Goal: Task Accomplishment & Management: Complete application form

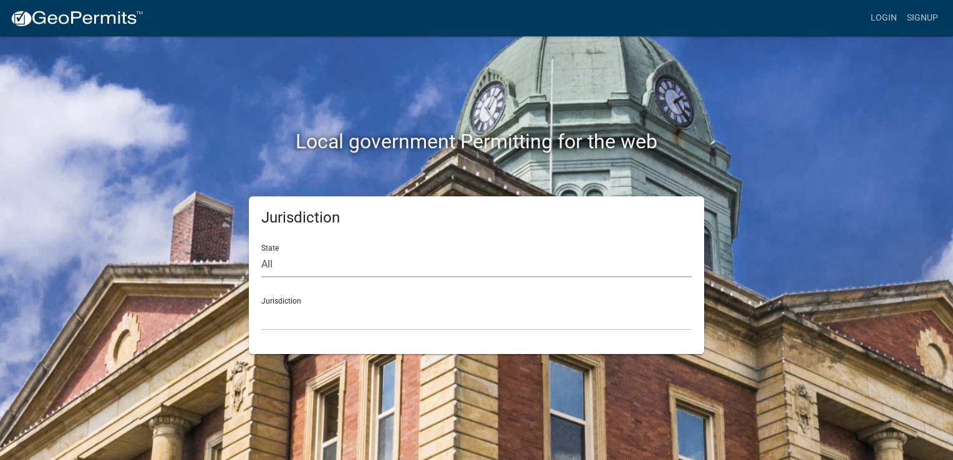
click at [443, 267] on select "All Colorado Georgia Indiana Iowa Kansas Minnesota Ohio South Carolina Wisconsin" at bounding box center [476, 265] width 430 height 26
select select "[US_STATE]"
click at [261, 252] on select "All [US_STATE] [US_STATE] [US_STATE] [US_STATE] [US_STATE] [US_STATE] [US_STATE…" at bounding box center [476, 265] width 430 height 26
click at [354, 318] on select "[GEOGRAPHIC_DATA], [US_STATE][PERSON_NAME][GEOGRAPHIC_DATA], [US_STATE][PERSON_…" at bounding box center [476, 318] width 430 height 26
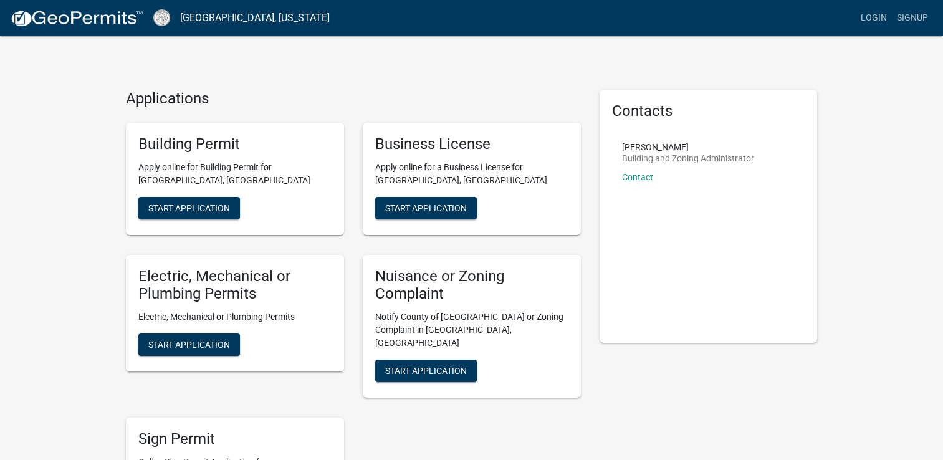
scroll to position [62, 0]
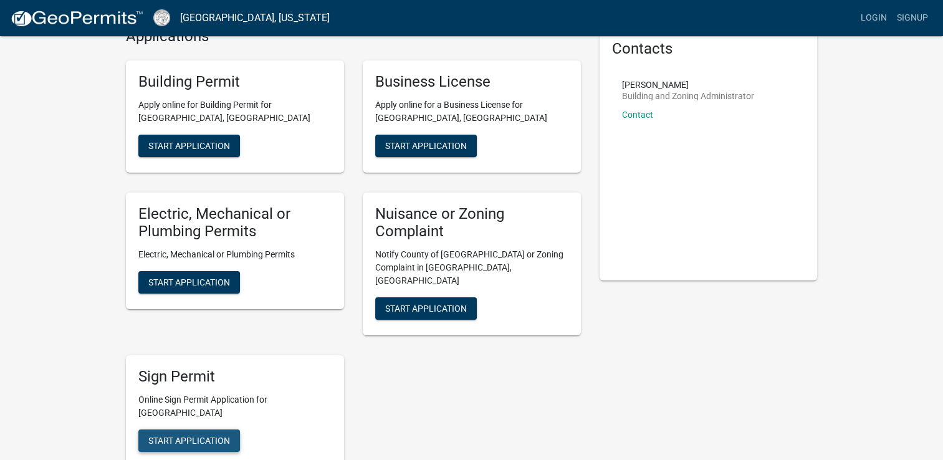
click at [198, 435] on span "Start Application" at bounding box center [189, 440] width 82 height 10
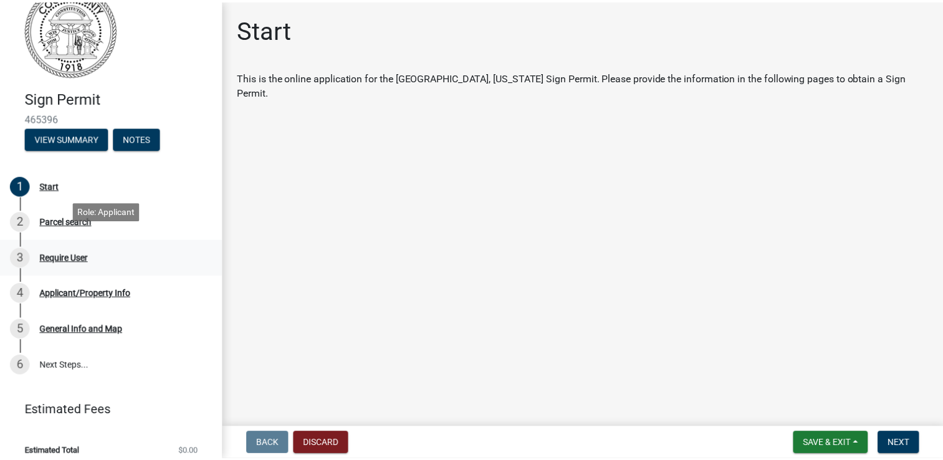
scroll to position [41, 0]
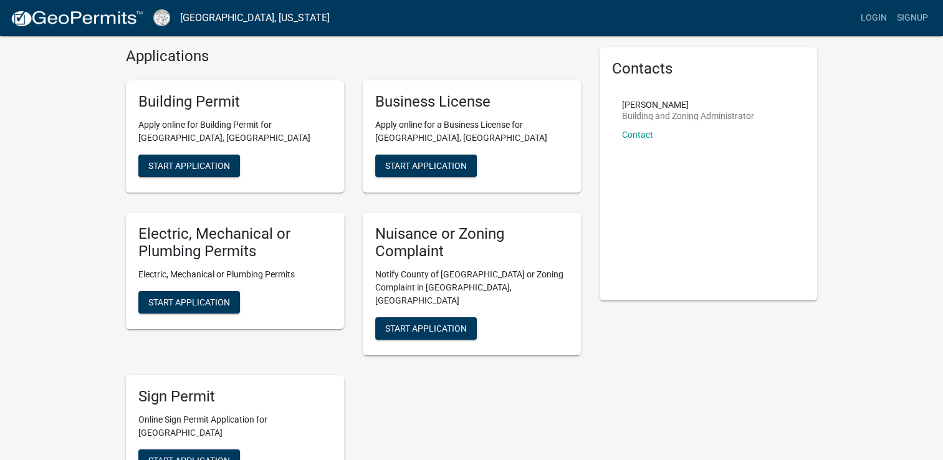
scroll to position [62, 0]
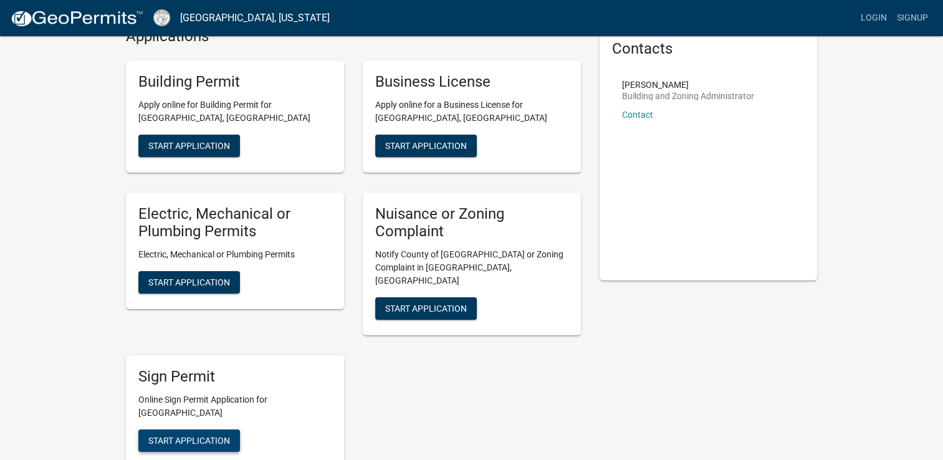
click at [199, 430] on button "Start Application" at bounding box center [189, 441] width 102 height 22
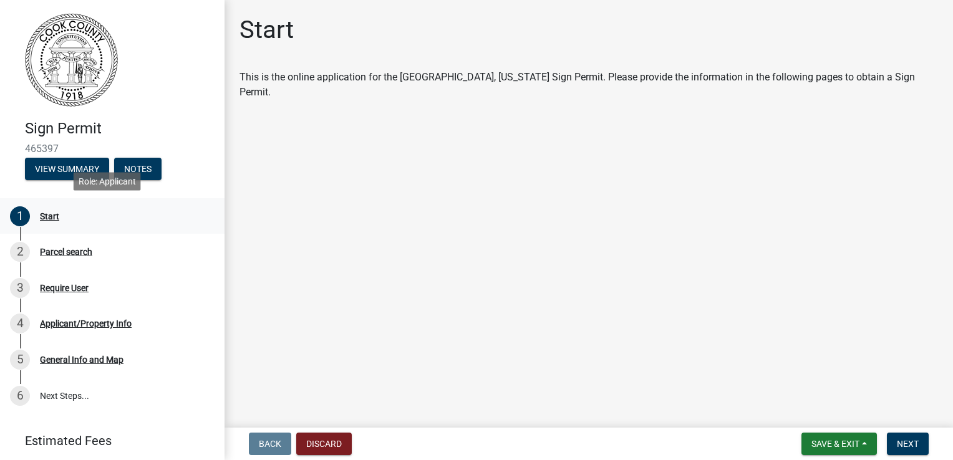
click at [48, 219] on div "Start" at bounding box center [49, 216] width 19 height 9
click at [46, 223] on div "1 Start" at bounding box center [107, 216] width 195 height 20
click at [920, 442] on button "Next" at bounding box center [908, 444] width 42 height 22
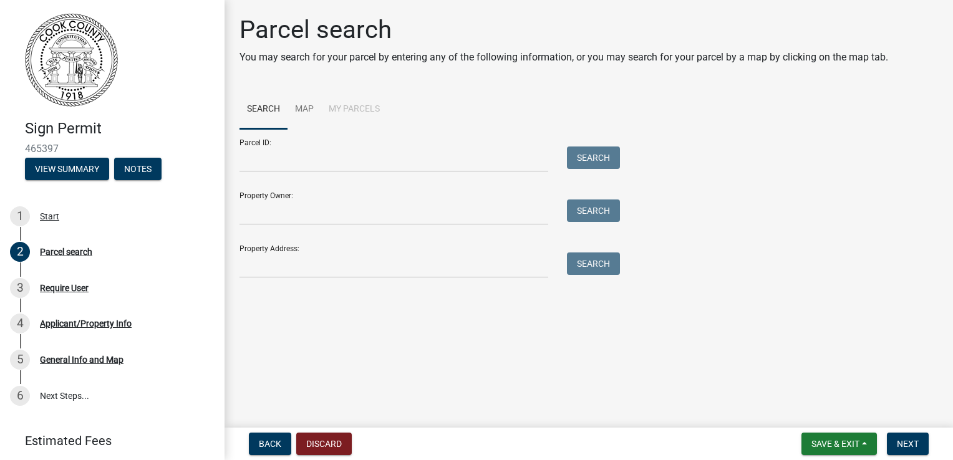
scroll to position [41, 0]
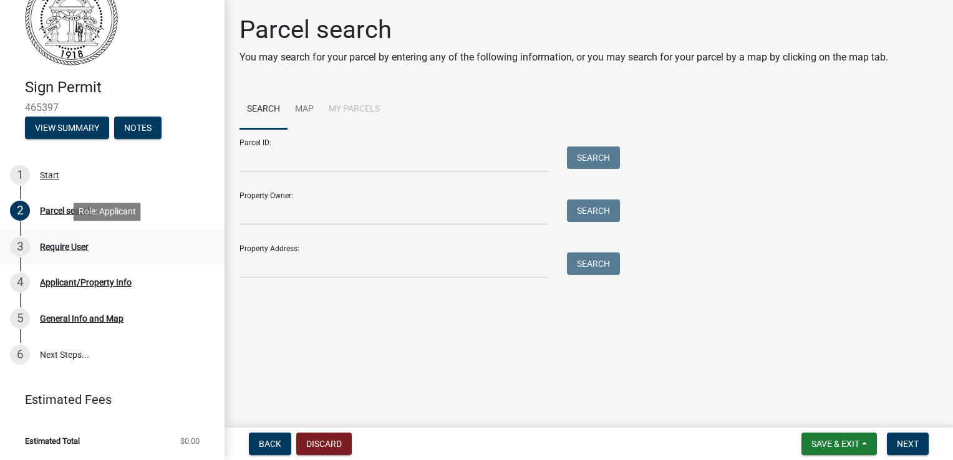
click at [65, 245] on div "Require User" at bounding box center [64, 247] width 49 height 9
click at [252, 163] on input "Parcel ID:" at bounding box center [393, 160] width 309 height 26
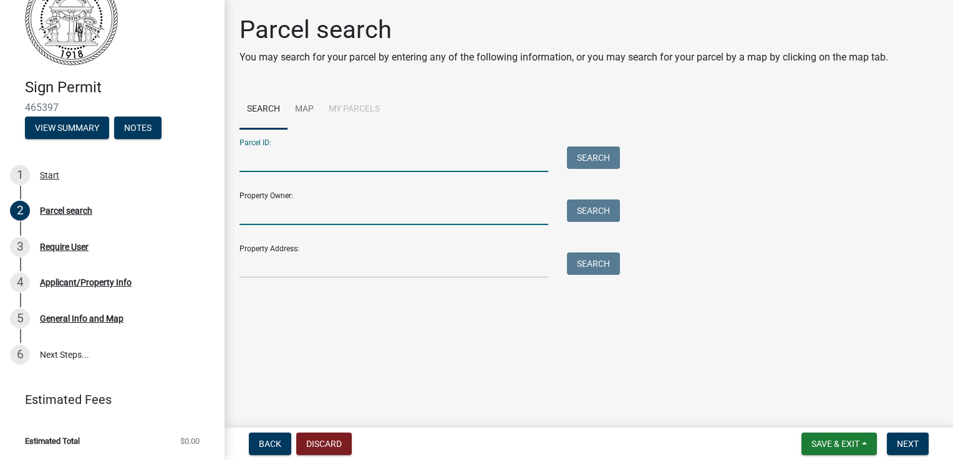
click at [246, 216] on input "Property Owner:" at bounding box center [393, 212] width 309 height 26
click at [249, 159] on input "Parcel ID:" at bounding box center [393, 160] width 309 height 26
click at [260, 263] on input "Property Address:" at bounding box center [393, 265] width 309 height 26
click at [244, 216] on input "Property Owner:" at bounding box center [393, 212] width 309 height 26
click at [253, 155] on input "Parcel ID:" at bounding box center [393, 160] width 309 height 26
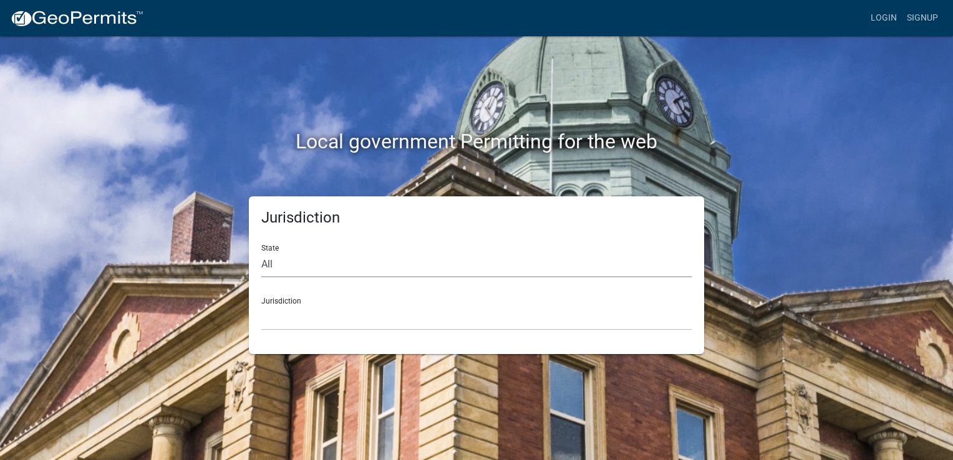
click at [281, 260] on select "All Colorado Georgia Indiana Iowa Kansas Minnesota Ohio South Carolina Wisconsin" at bounding box center [476, 265] width 430 height 26
select select "Georgia"
click at [261, 252] on select "All Colorado Georgia Indiana Iowa Kansas Minnesota Ohio South Carolina Wisconsin" at bounding box center [476, 265] width 430 height 26
click at [288, 305] on select "Cook County, Georgia Crawford County, Georgia Gilmer County, Georgia Haralson C…" at bounding box center [476, 318] width 430 height 26
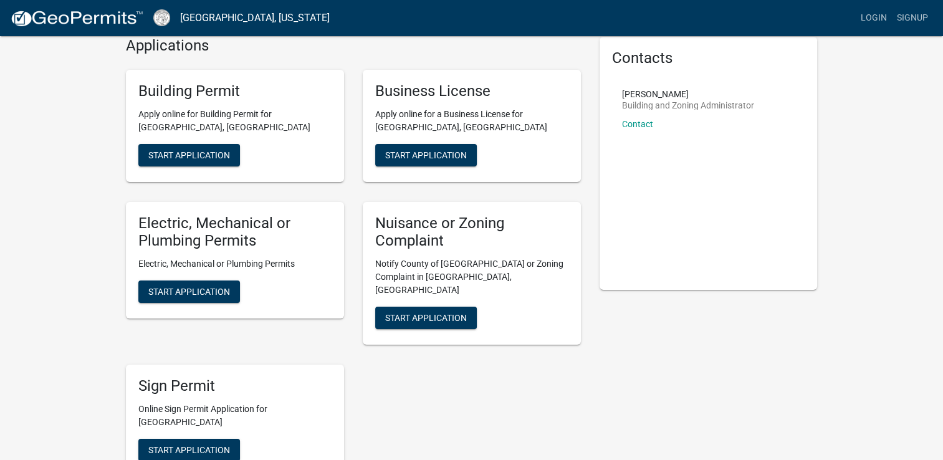
scroll to position [125, 0]
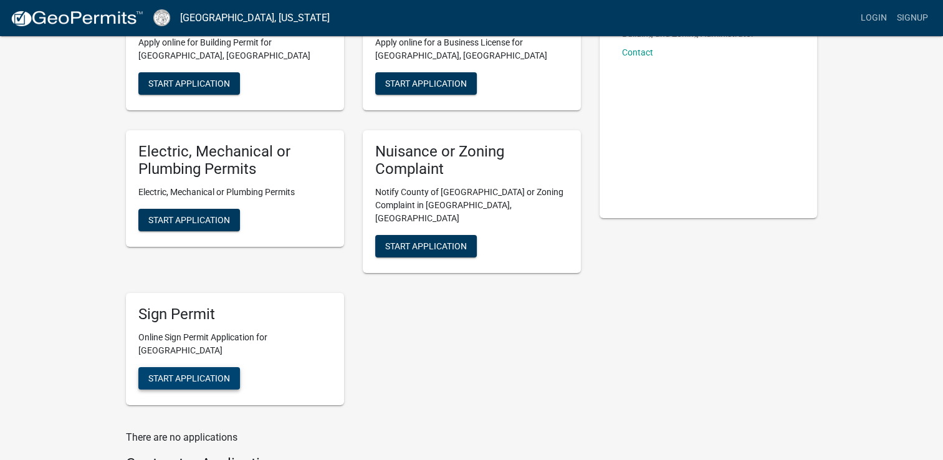
click at [224, 373] on span "Start Application" at bounding box center [189, 378] width 82 height 10
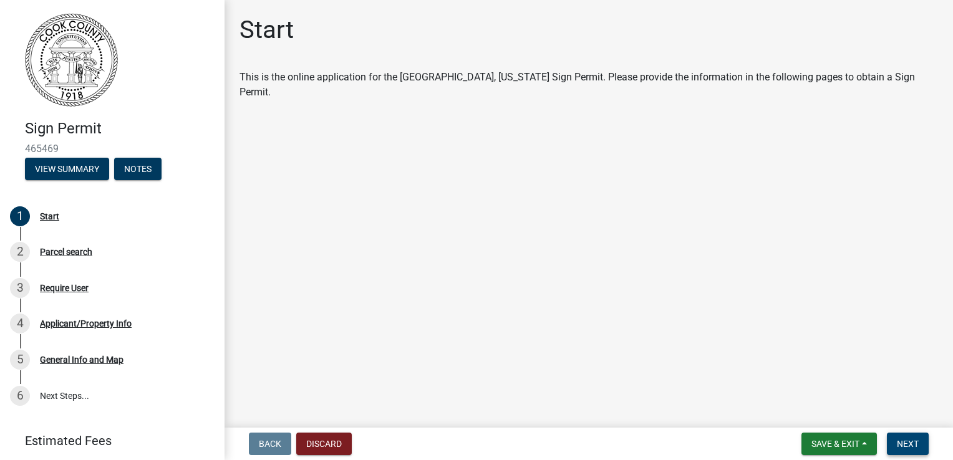
click at [918, 446] on span "Next" at bounding box center [907, 444] width 22 height 10
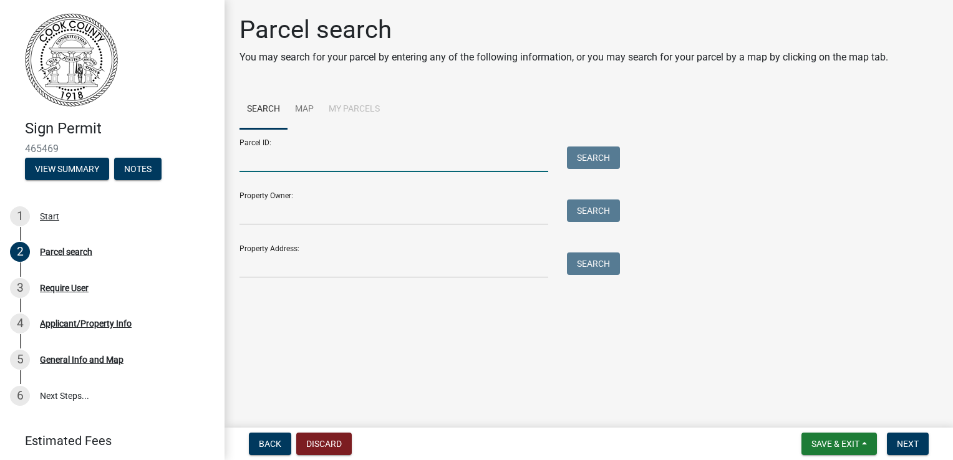
click at [279, 161] on input "Parcel ID:" at bounding box center [393, 160] width 309 height 26
type input "A012042"
click at [295, 218] on input "Property Owner:" at bounding box center [393, 212] width 309 height 26
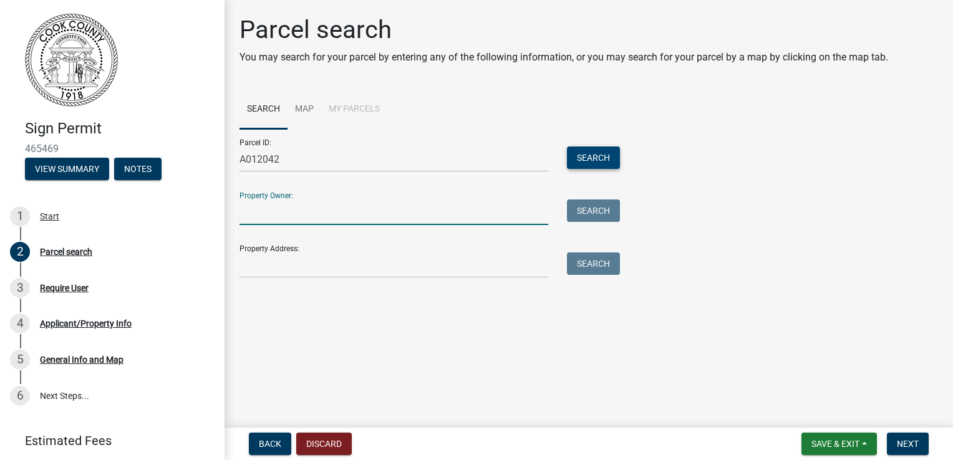
click at [590, 158] on button "Search" at bounding box center [593, 158] width 53 height 22
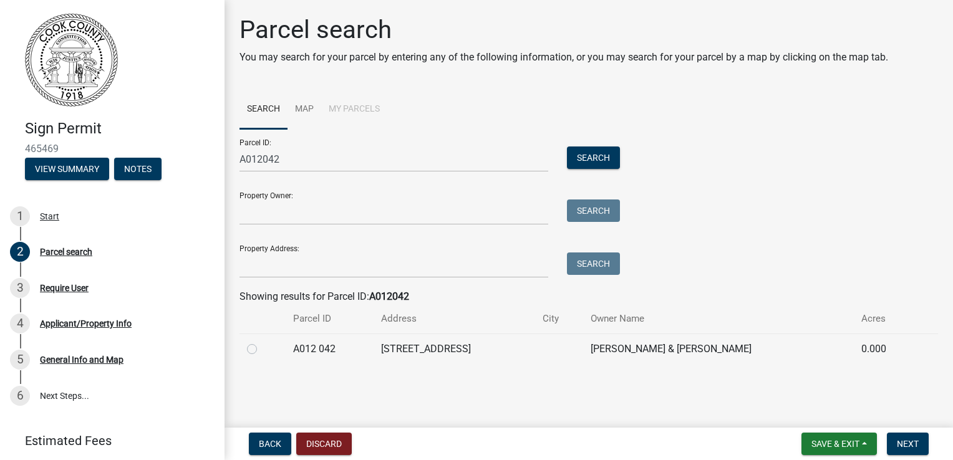
click at [262, 342] on label at bounding box center [262, 342] width 0 height 0
click at [262, 350] on 042 "radio" at bounding box center [266, 346] width 8 height 8
radio 042 "true"
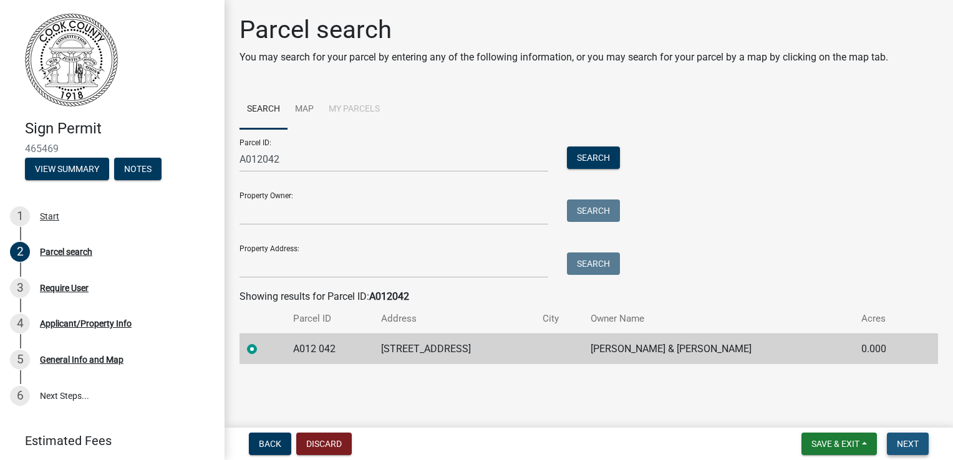
click at [913, 450] on button "Next" at bounding box center [908, 444] width 42 height 22
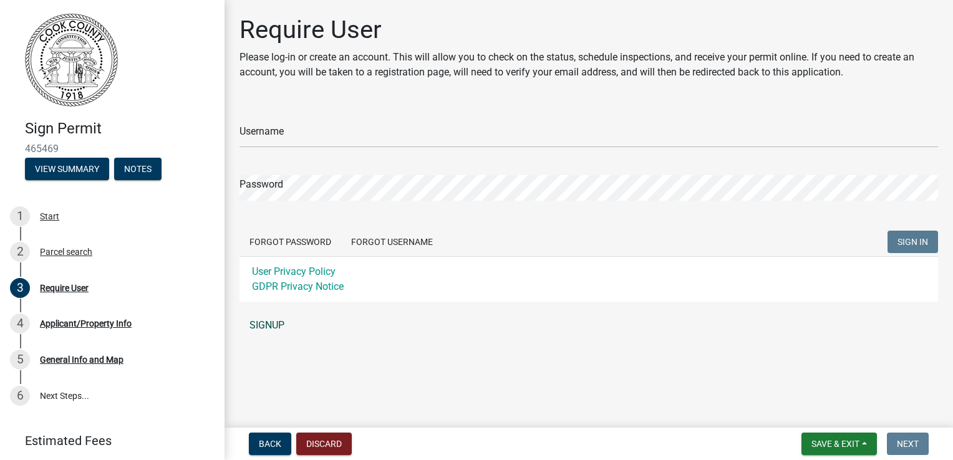
click at [262, 322] on link "SIGNUP" at bounding box center [588, 325] width 698 height 25
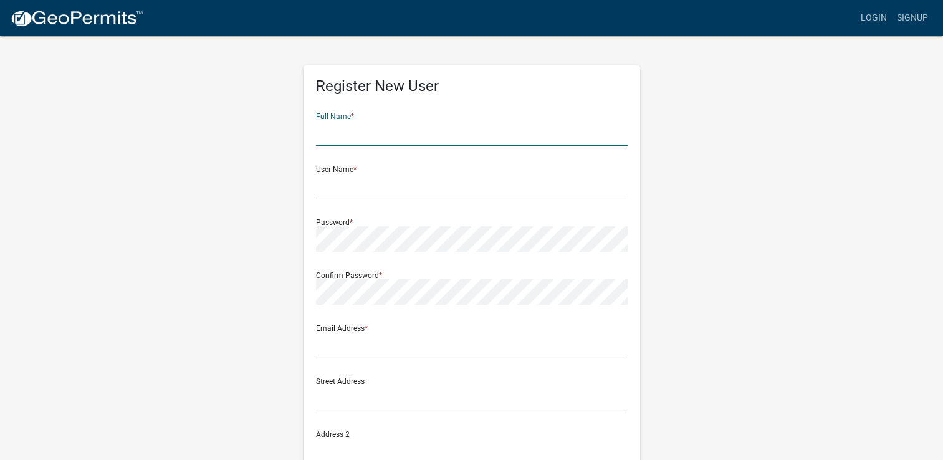
click at [326, 135] on input "text" at bounding box center [472, 133] width 312 height 26
type input "Tambra Griffins"
type input "tambragriffin58@gmail.com"
type input "west palm beach"
type input "Georgia"
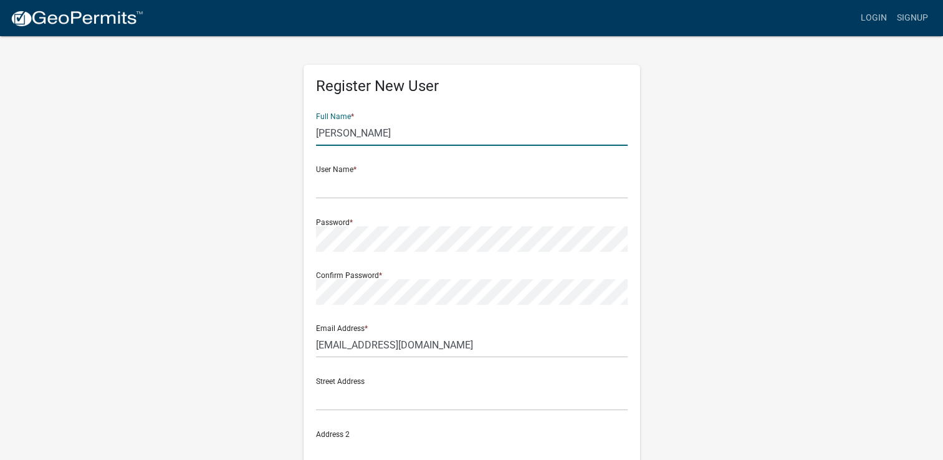
type input "31793"
type input "2293390382"
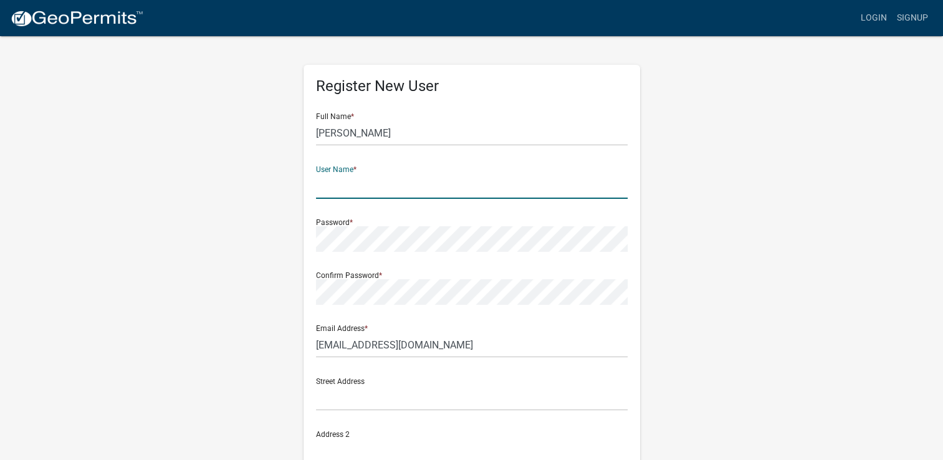
click at [325, 187] on input "text" at bounding box center [472, 186] width 312 height 26
type input "U2508162"
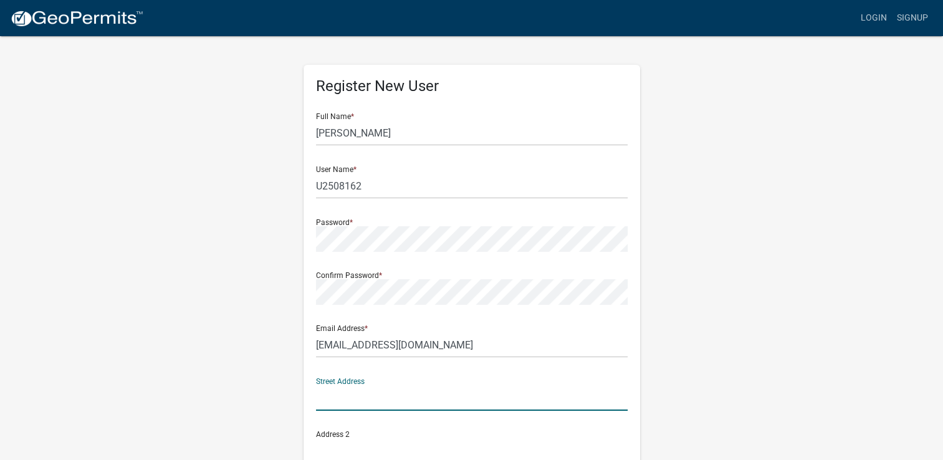
click at [322, 398] on input "text" at bounding box center [472, 398] width 312 height 26
type input "POBOX 2282"
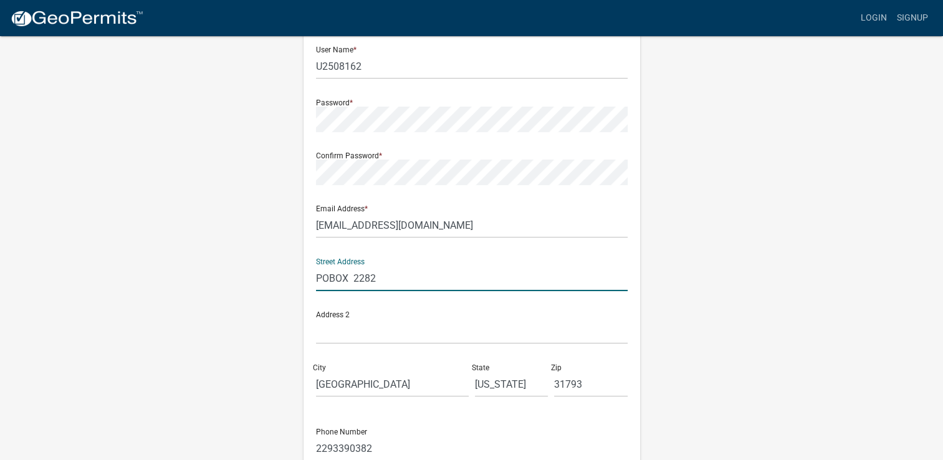
scroll to position [125, 0]
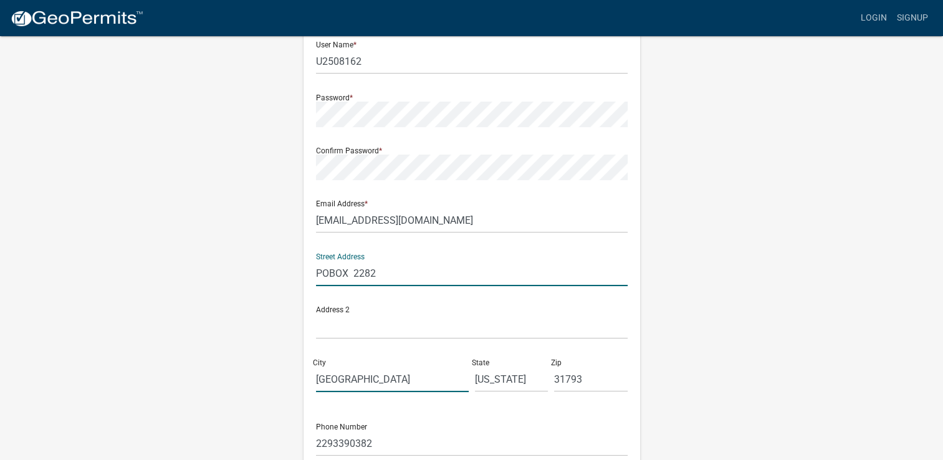
click at [403, 385] on input "west palm beach" at bounding box center [392, 380] width 153 height 26
click at [330, 377] on input "west palm beach" at bounding box center [392, 380] width 153 height 26
click at [411, 383] on input "west palm beach" at bounding box center [392, 380] width 153 height 26
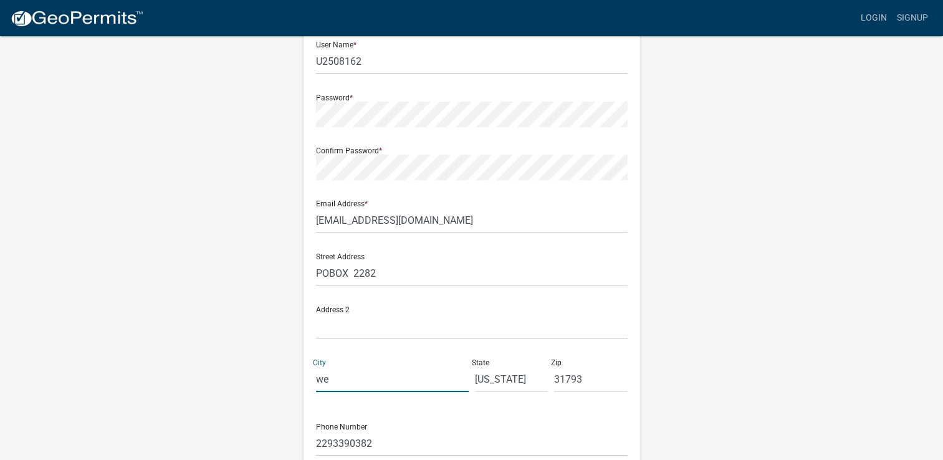
type input "w"
type input "t"
type input "TIFTON"
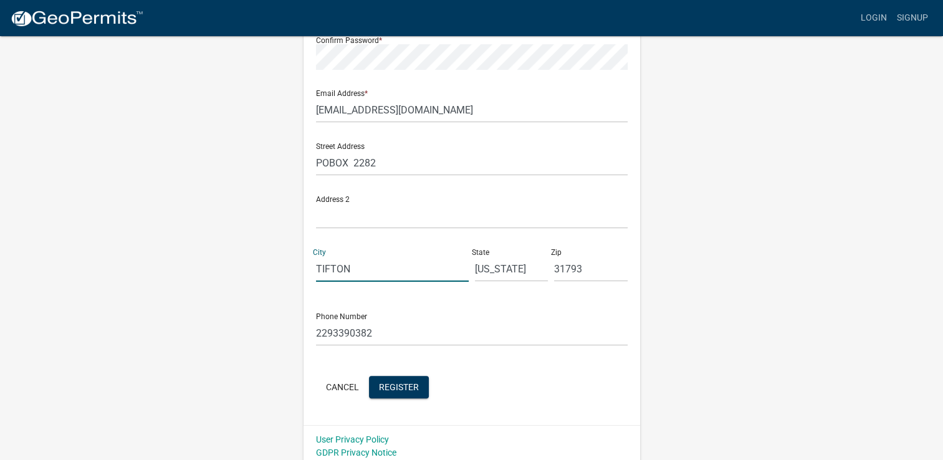
scroll to position [241, 0]
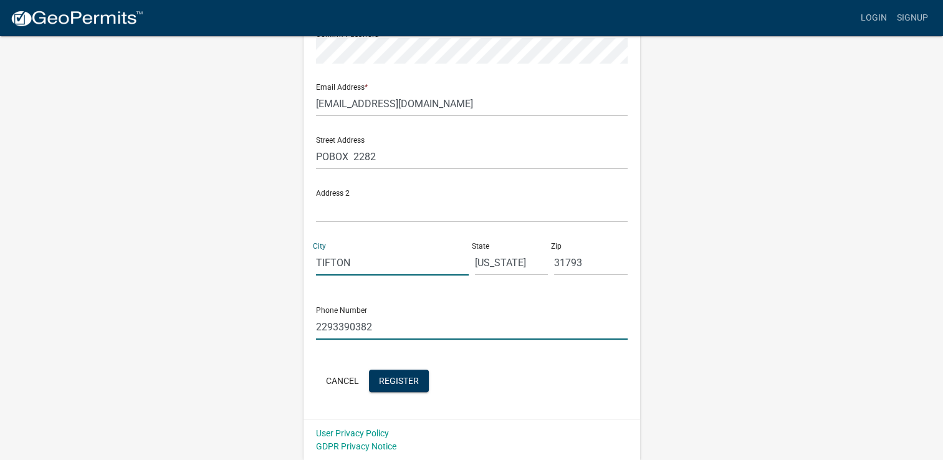
click at [386, 328] on input "2293390382" at bounding box center [472, 327] width 312 height 26
type input "2"
type input "2294458928"
click at [398, 389] on button "Register" at bounding box center [399, 381] width 60 height 22
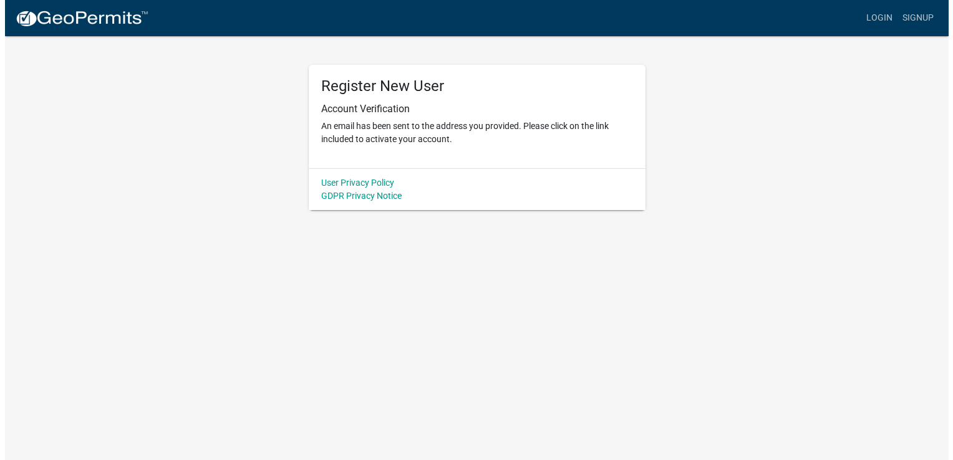
scroll to position [0, 0]
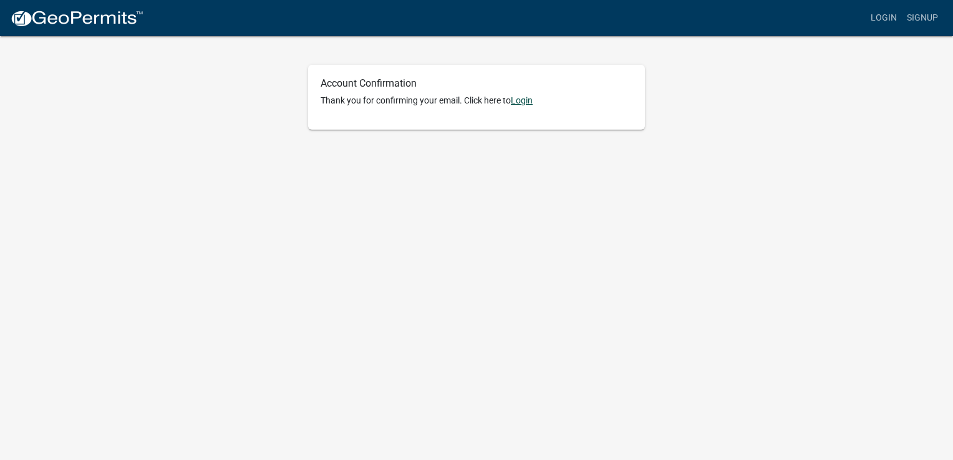
click at [526, 103] on link "Login" at bounding box center [522, 100] width 22 height 10
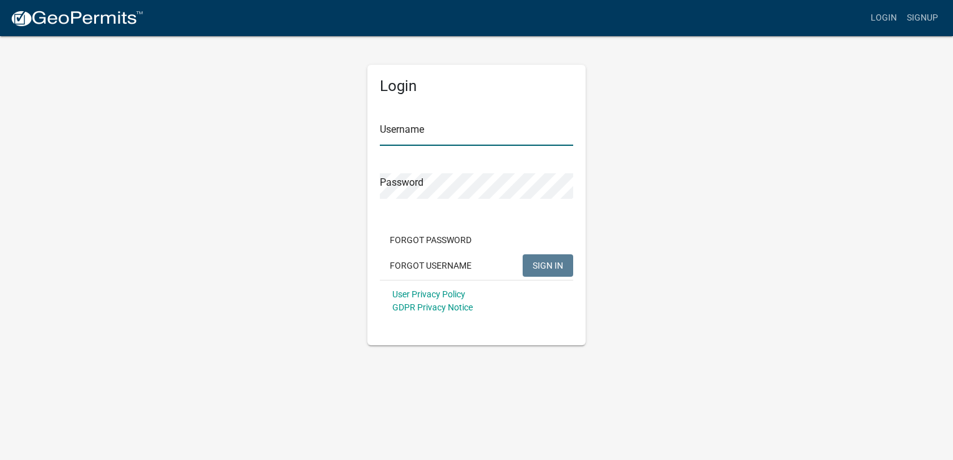
type input "U2508162"
click at [550, 271] on button "SIGN IN" at bounding box center [547, 265] width 50 height 22
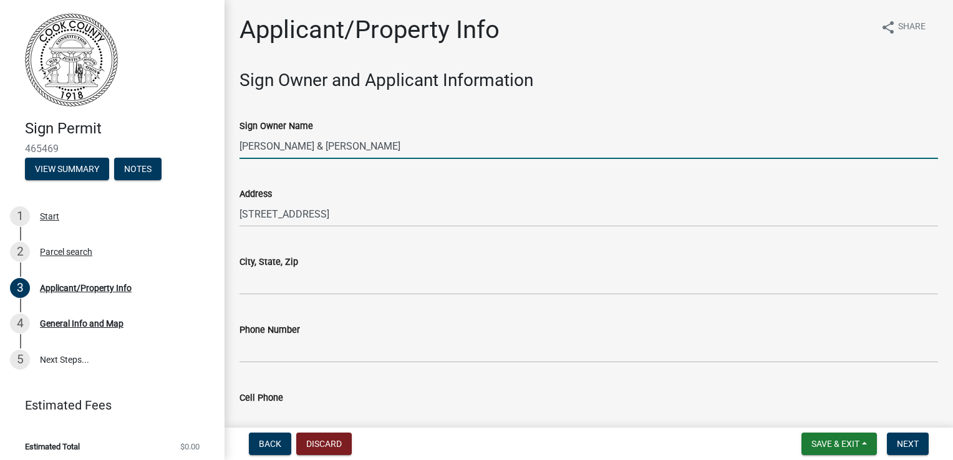
click at [395, 141] on input "[PERSON_NAME] & [PERSON_NAME]" at bounding box center [588, 146] width 698 height 26
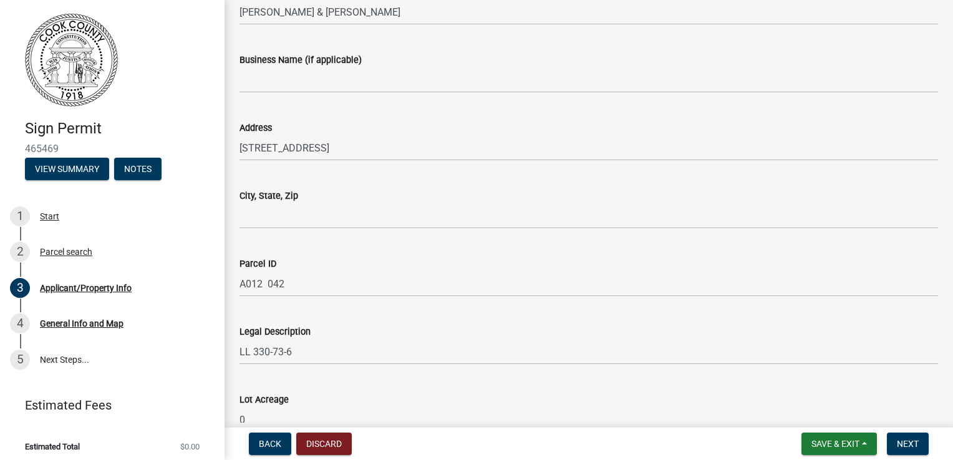
scroll to position [499, 0]
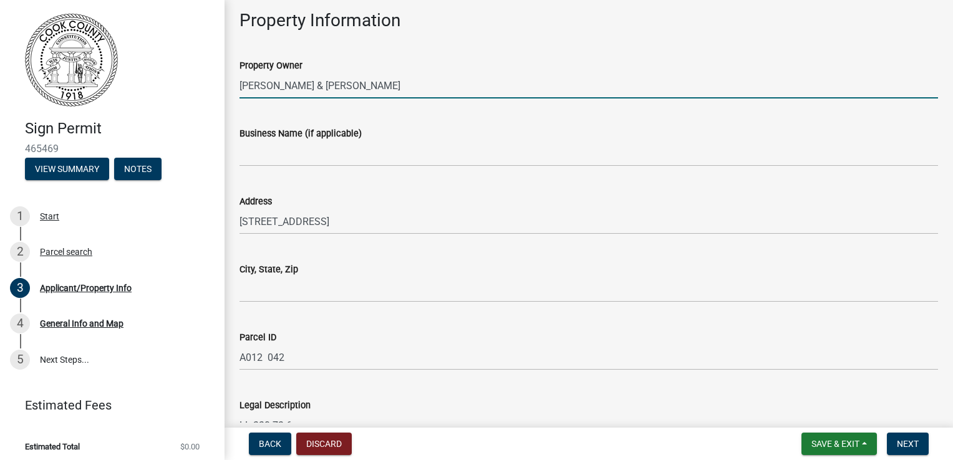
click at [396, 86] on input "DOVE MARTHA P & JACKSON GUY" at bounding box center [588, 86] width 698 height 26
type input "D"
type input "Tanya Tim"
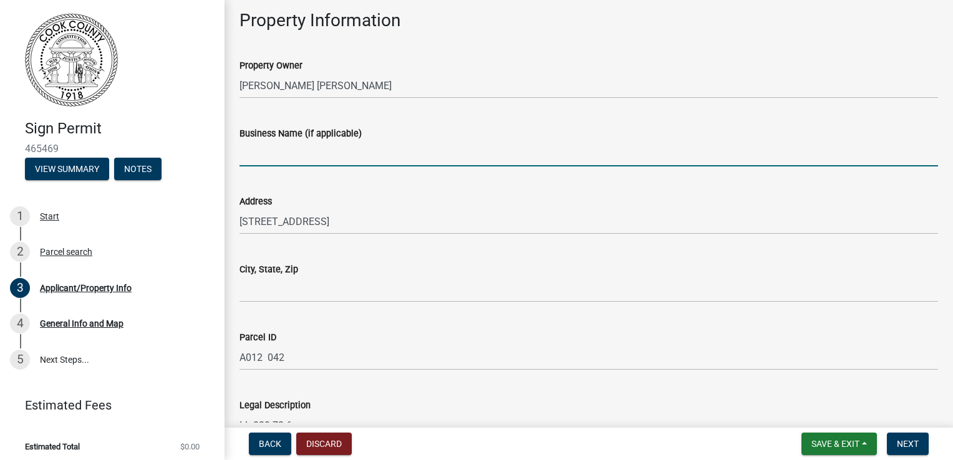
click at [264, 151] on input "Business Name (if applicable)" at bounding box center [588, 154] width 698 height 26
type input "Top Tier"
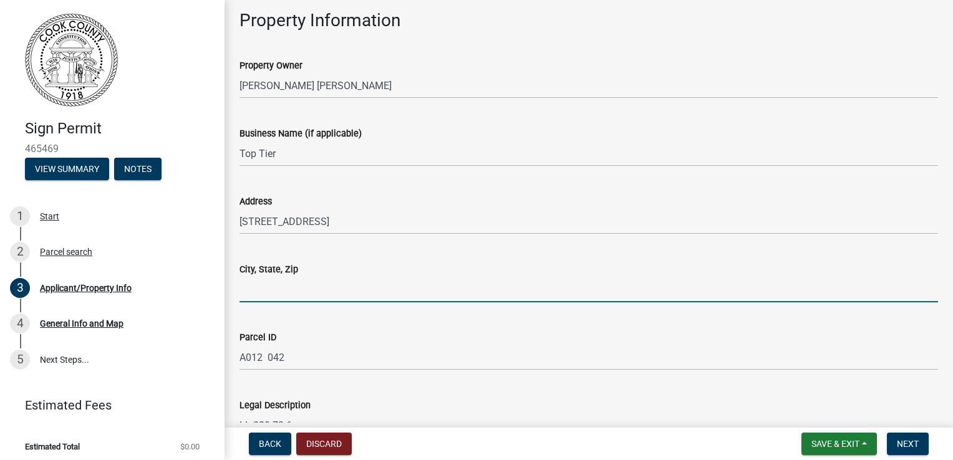
click at [257, 293] on input "City, State, Zip" at bounding box center [588, 290] width 698 height 26
click at [286, 293] on input "Adel" at bounding box center [588, 290] width 698 height 26
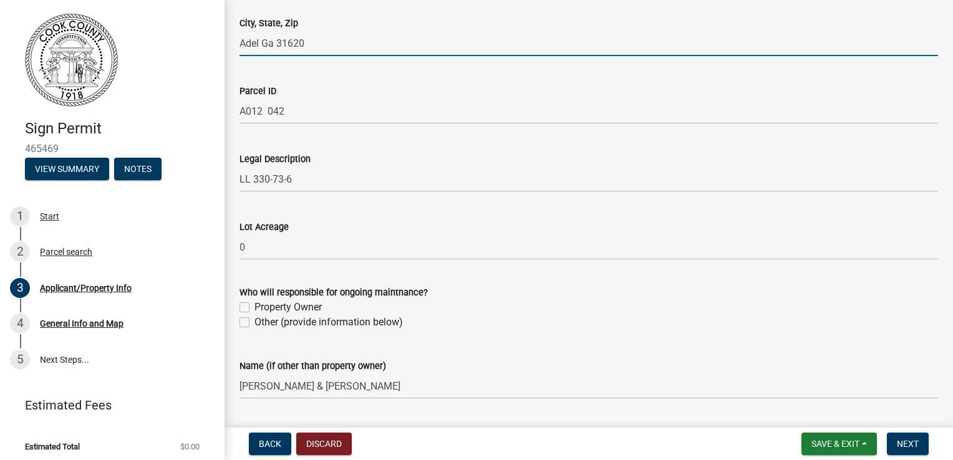
scroll to position [748, 0]
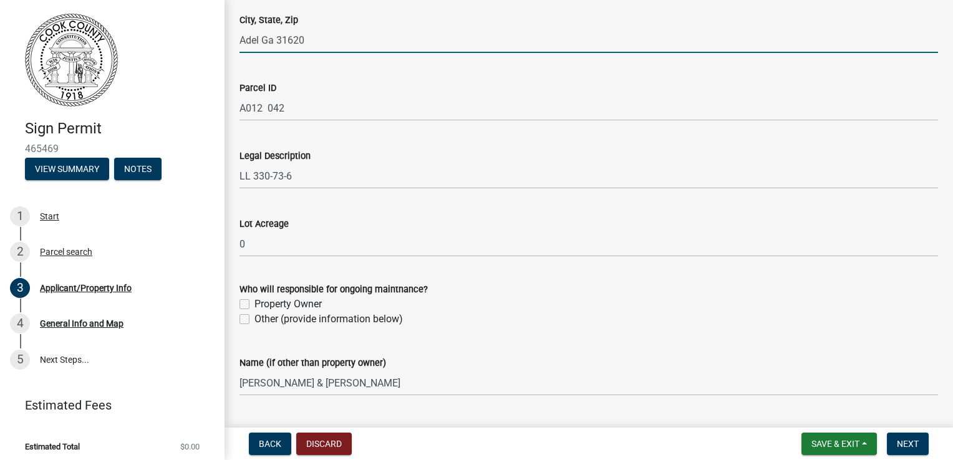
type input "Adel Ga 31620"
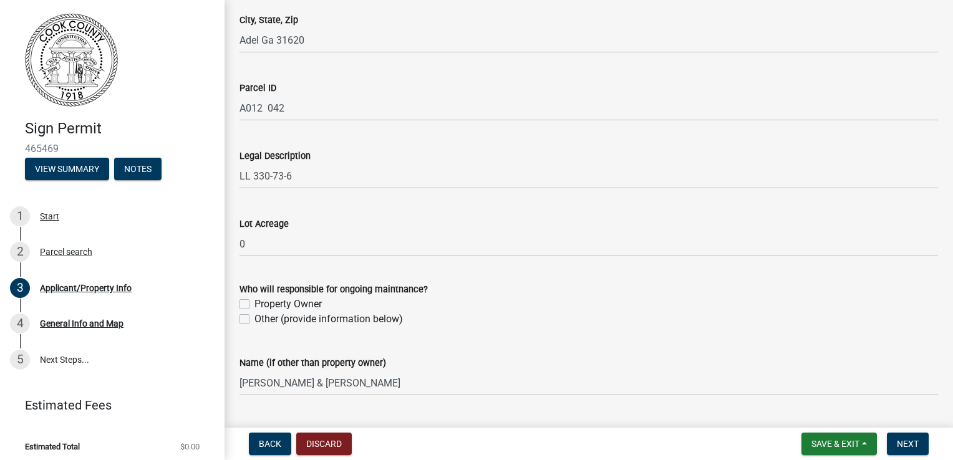
click at [254, 320] on label "Other (provide information below)" at bounding box center [328, 319] width 148 height 15
click at [254, 320] on input "Other (provide information below)" at bounding box center [258, 316] width 8 height 8
checkbox input "true"
checkbox input "false"
checkbox input "true"
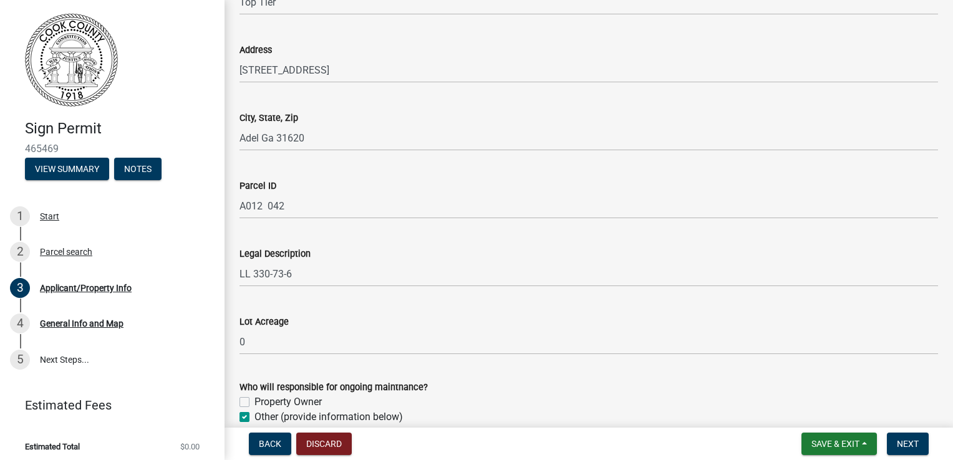
scroll to position [547, 0]
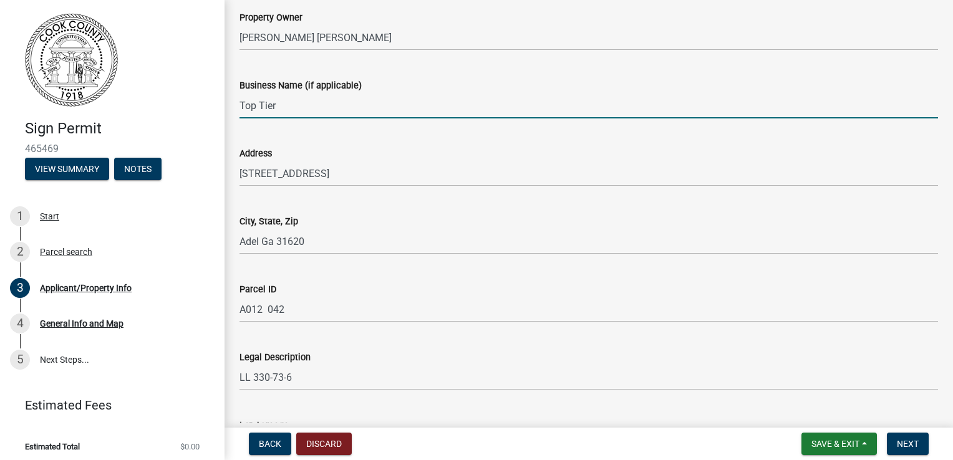
click at [294, 99] on input "Top Tier" at bounding box center [588, 106] width 698 height 26
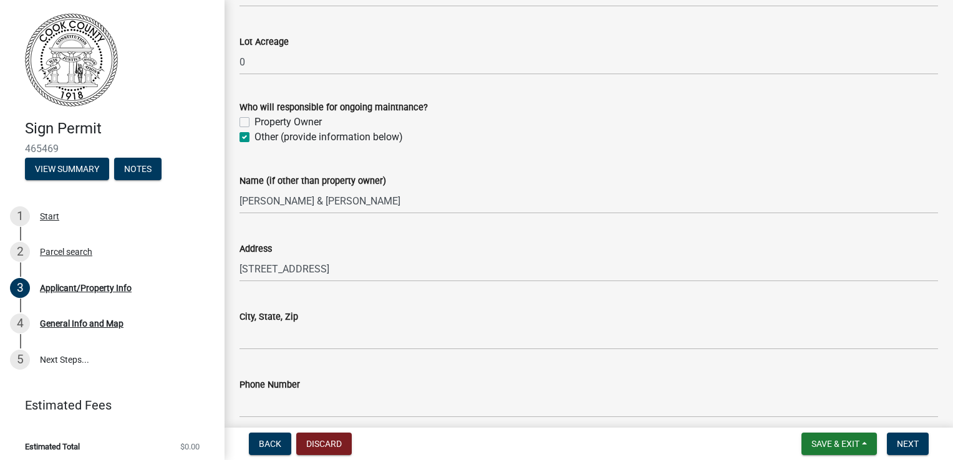
scroll to position [983, 0]
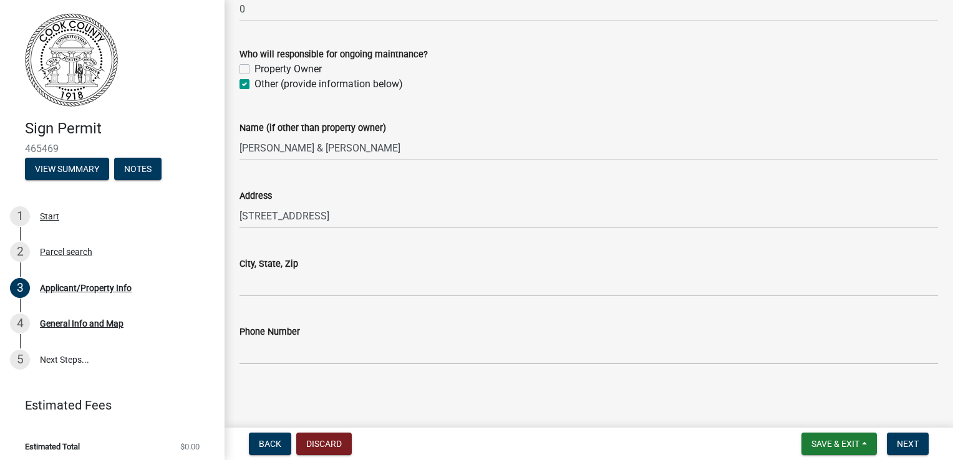
type input "Top Tier Laboratory"
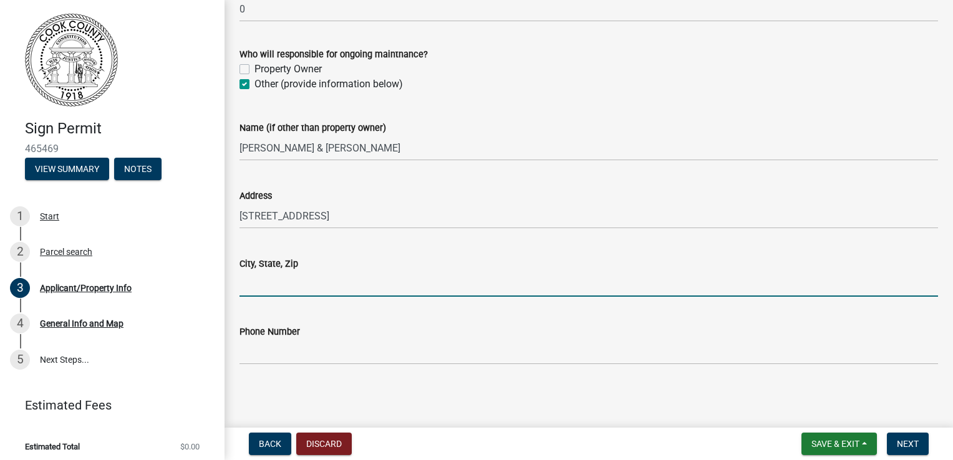
click at [262, 289] on input "City, State, Zip" at bounding box center [588, 284] width 698 height 26
type input "Adel Ga 31620"
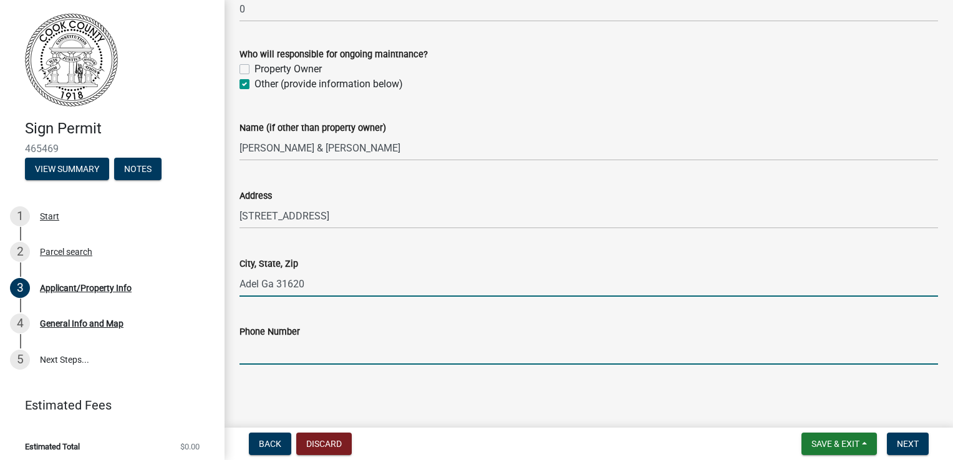
click at [283, 354] on input "Phone Number" at bounding box center [588, 352] width 698 height 26
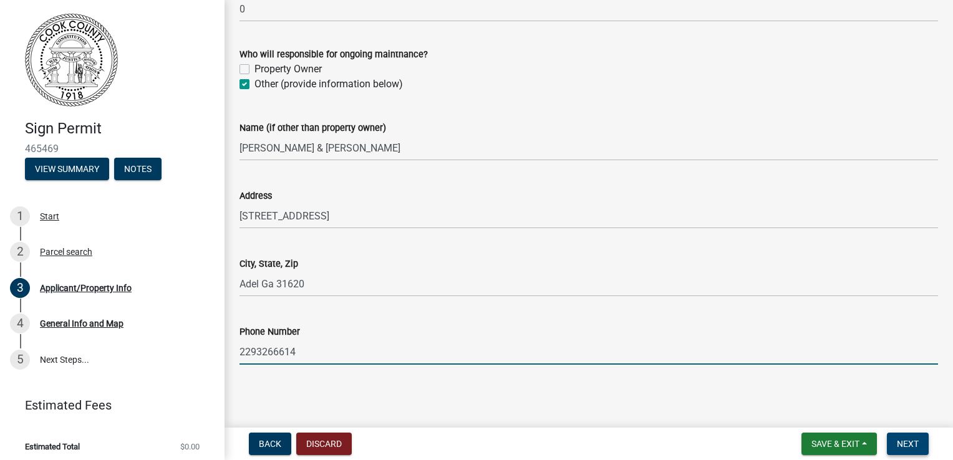
type input "2293266614"
click at [922, 445] on button "Next" at bounding box center [908, 444] width 42 height 22
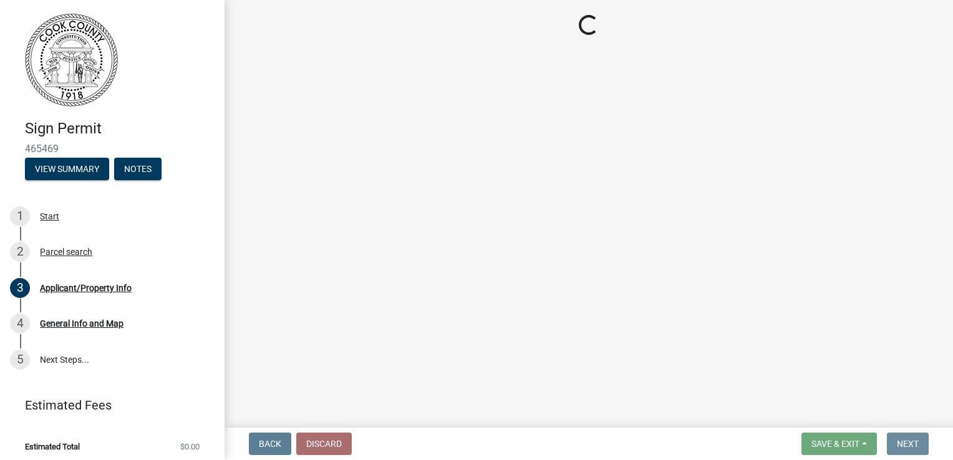
scroll to position [0, 0]
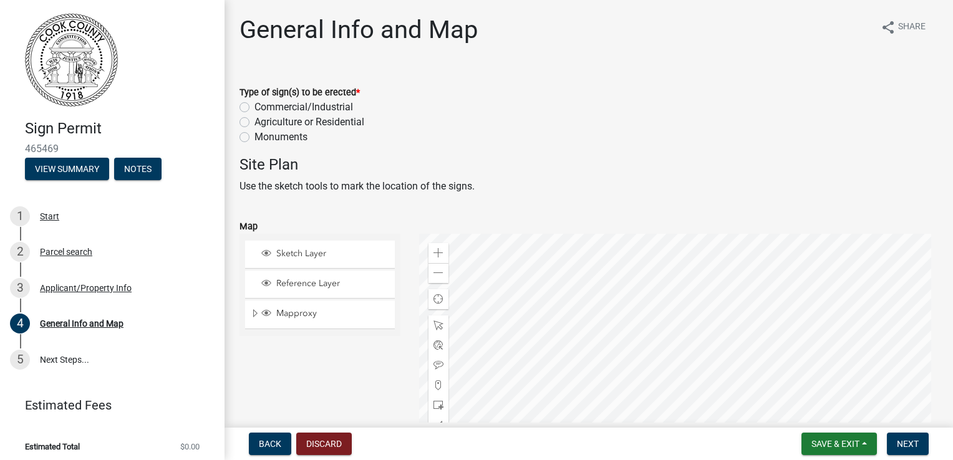
click at [254, 106] on label "Commercial/Industrial" at bounding box center [303, 107] width 99 height 15
click at [254, 106] on input "Commercial/Industrial" at bounding box center [258, 104] width 8 height 8
radio input "true"
click at [673, 362] on div at bounding box center [678, 390] width 519 height 312
click at [637, 274] on div at bounding box center [678, 390] width 519 height 312
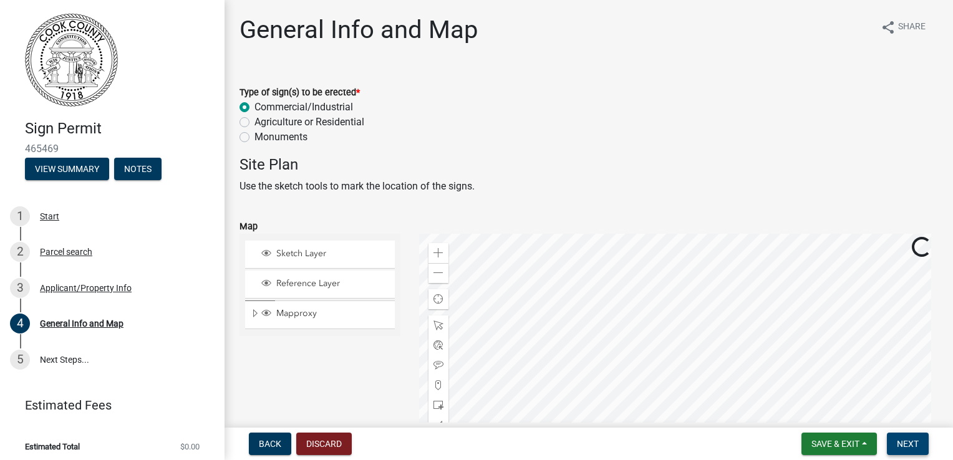
click at [918, 449] on button "Next" at bounding box center [908, 444] width 42 height 22
click at [905, 445] on span "Next" at bounding box center [907, 444] width 22 height 10
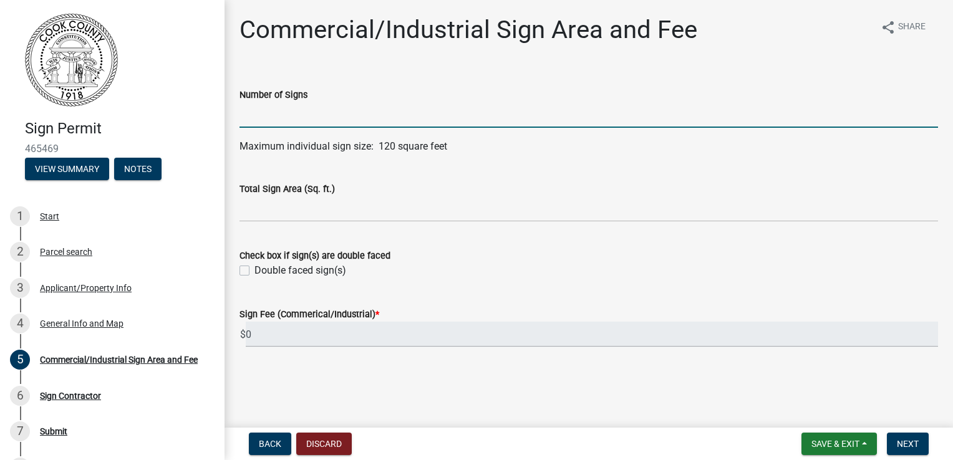
click at [269, 119] on input "text" at bounding box center [588, 115] width 698 height 26
type input "1"
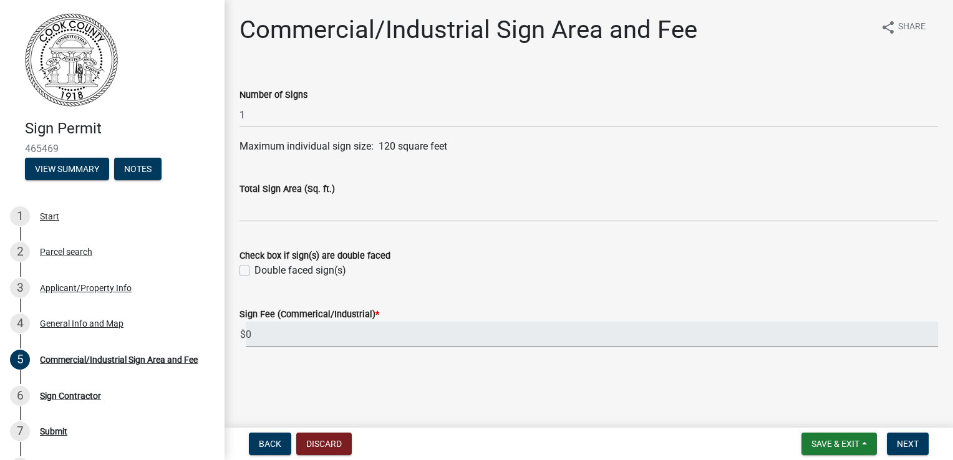
click at [271, 335] on input "0" at bounding box center [592, 335] width 692 height 26
click at [272, 335] on input "0" at bounding box center [592, 335] width 692 height 26
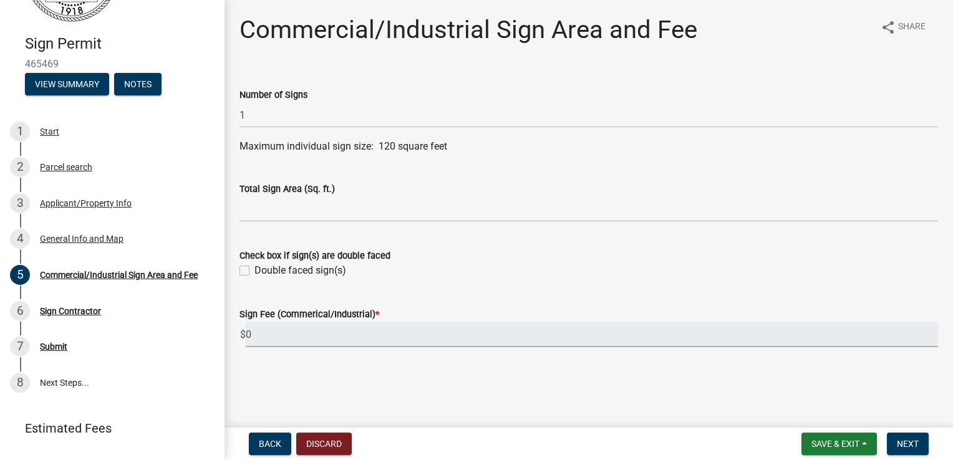
scroll to position [113, 0]
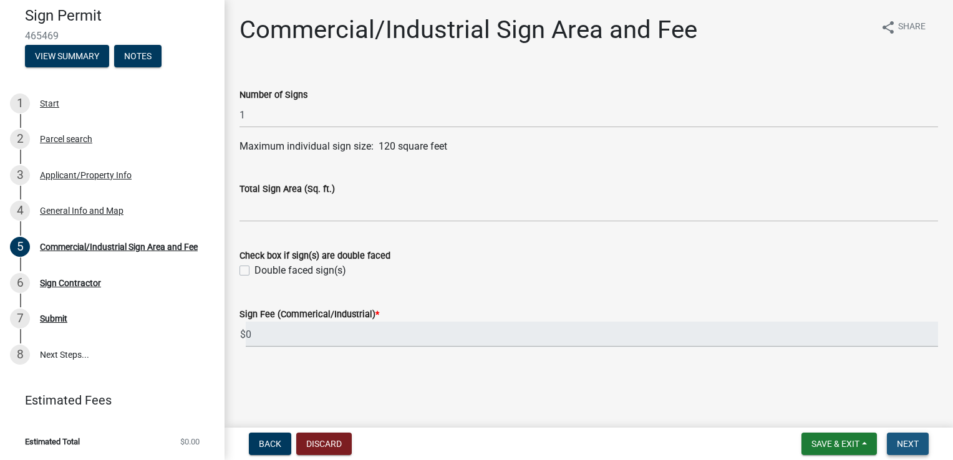
click at [905, 443] on span "Next" at bounding box center [907, 444] width 22 height 10
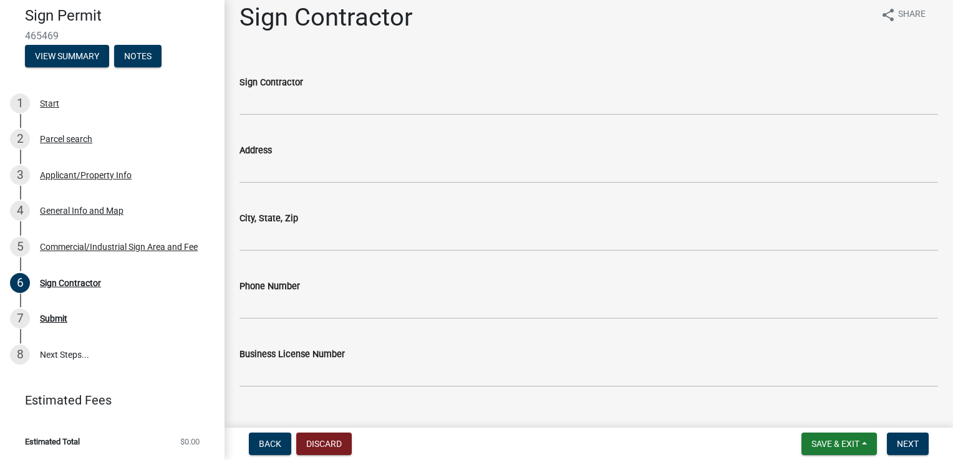
scroll to position [0, 0]
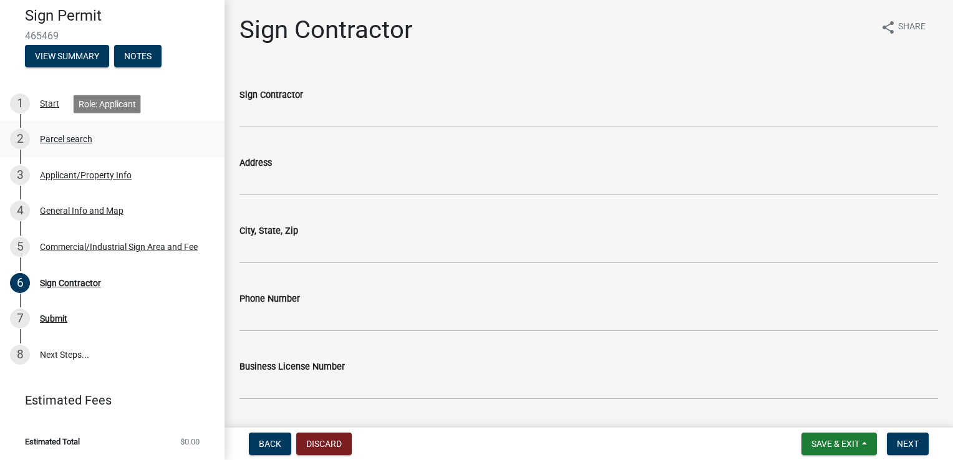
click at [51, 141] on div "Parcel search" at bounding box center [66, 139] width 52 height 9
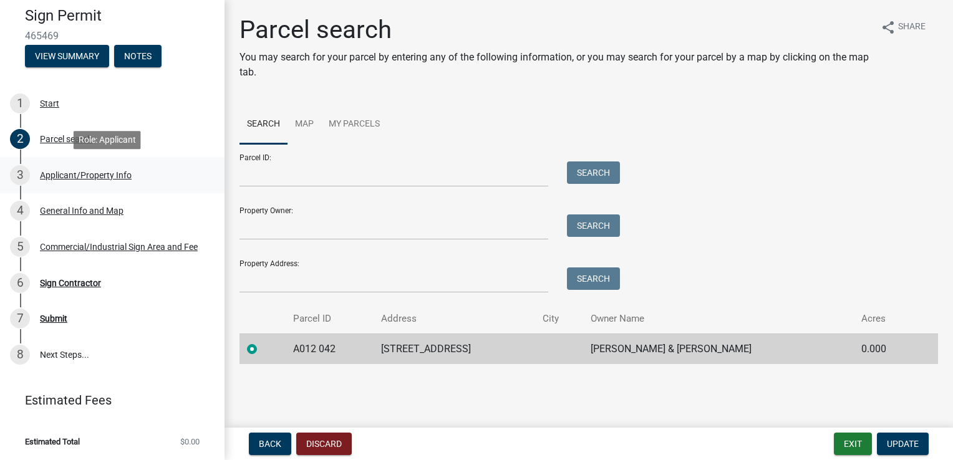
click at [52, 171] on div "Applicant/Property Info" at bounding box center [86, 175] width 92 height 9
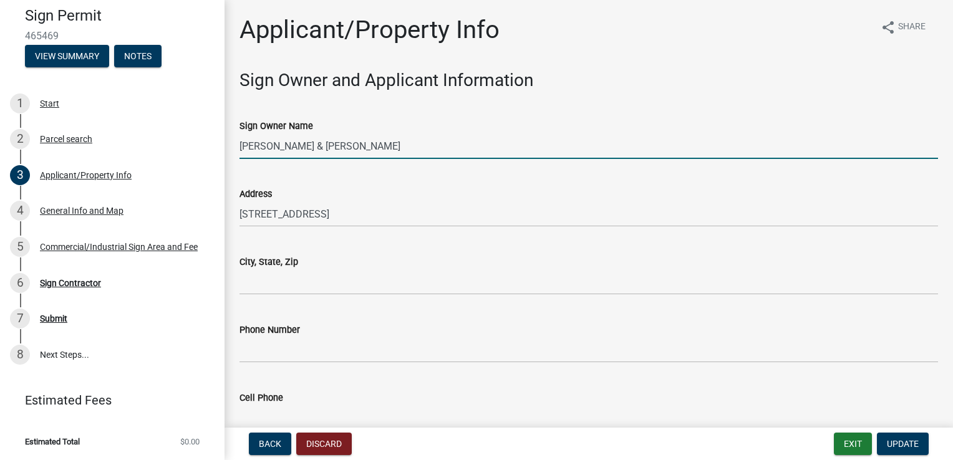
click at [401, 148] on input "DOVE MARTHA P & JACKSON GUY" at bounding box center [588, 146] width 698 height 26
type input "D"
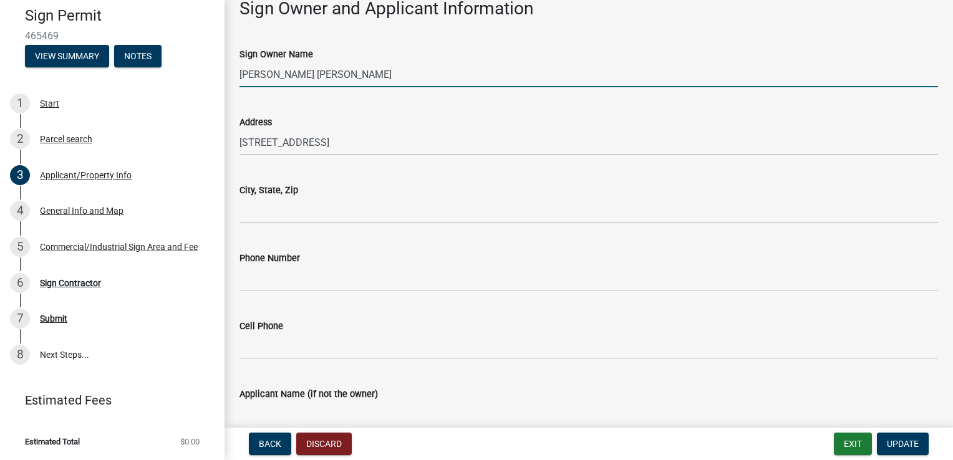
scroll to position [125, 0]
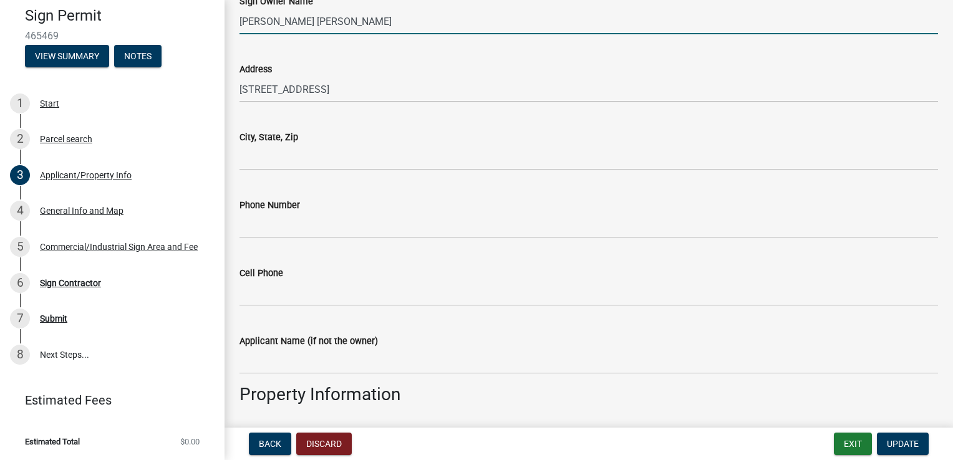
type input "Tanya Tim"
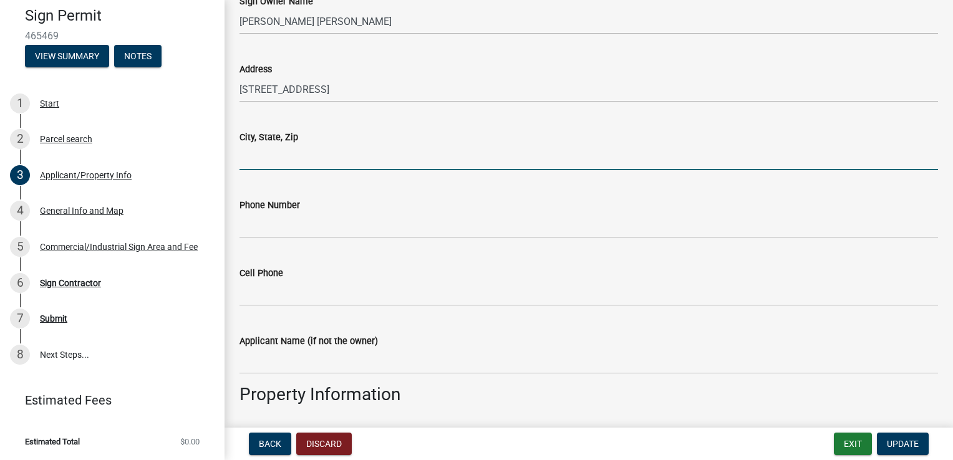
click at [252, 158] on input "City, State, Zip" at bounding box center [588, 158] width 698 height 26
type input "d"
type input "Adel Ga 31620"
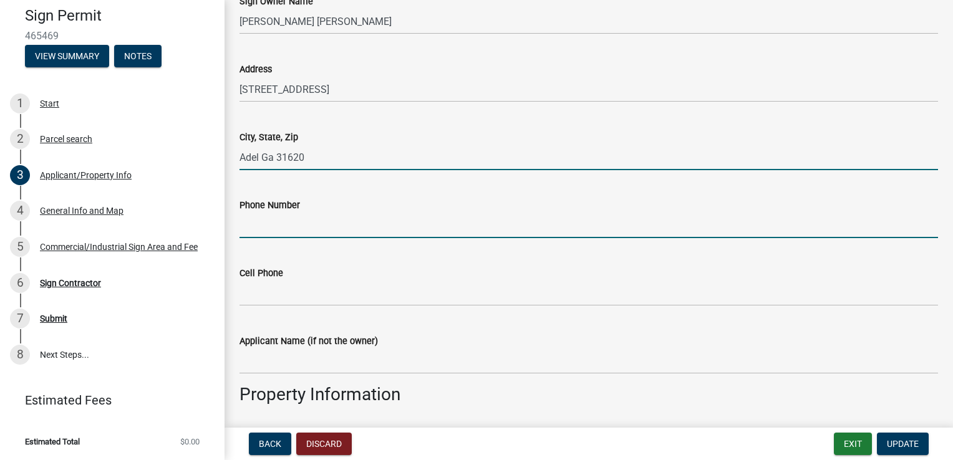
type input "2293266614"
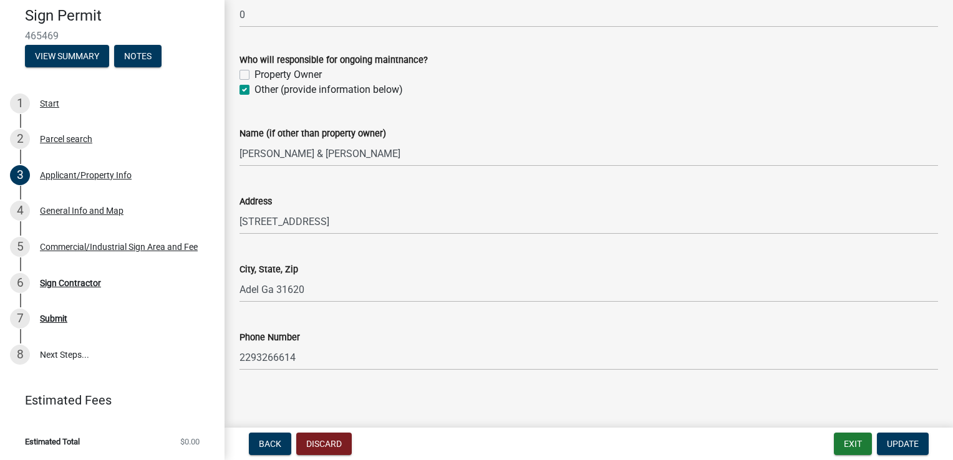
scroll to position [983, 0]
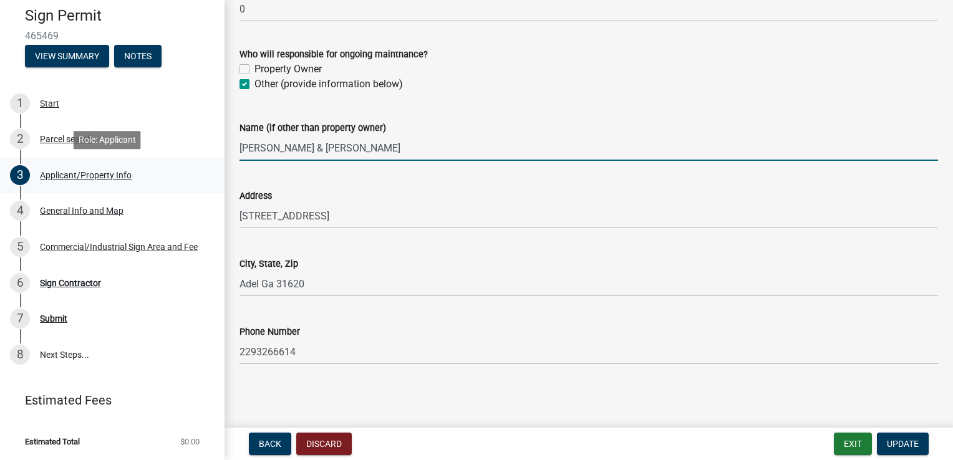
drag, startPoint x: 398, startPoint y: 148, endPoint x: 155, endPoint y: 173, distance: 244.4
click at [155, 174] on div "Sign Permit 465469 View Summary Notes 1 Start 2 Parcel search 3 Applicant/Prope…" at bounding box center [476, 230] width 953 height 460
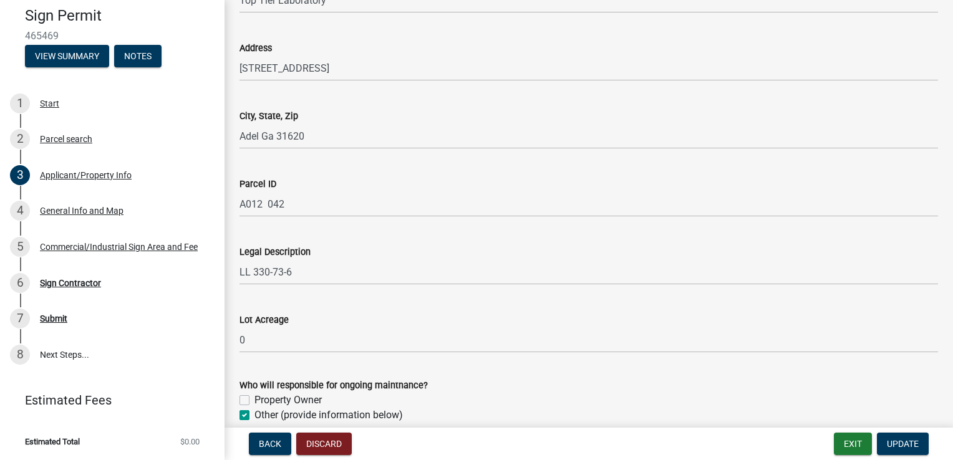
scroll to position [671, 0]
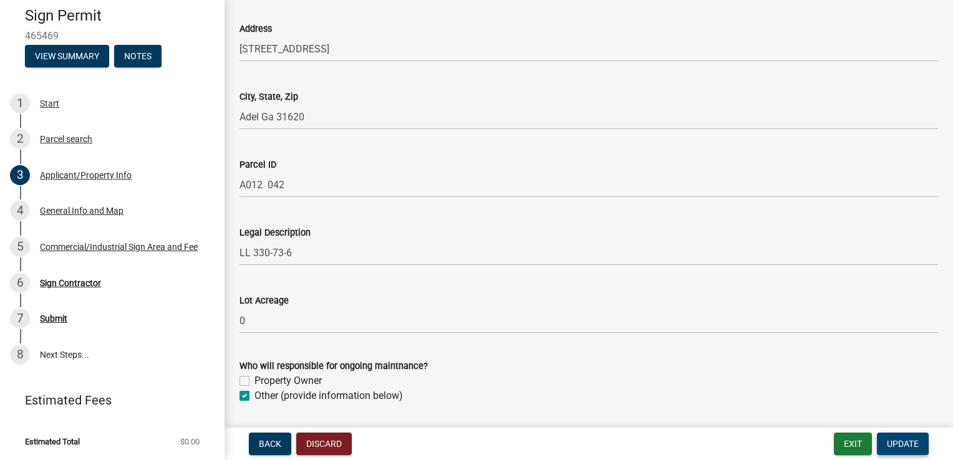
type input "Tanya Tim"
click at [909, 446] on span "Update" at bounding box center [903, 444] width 32 height 10
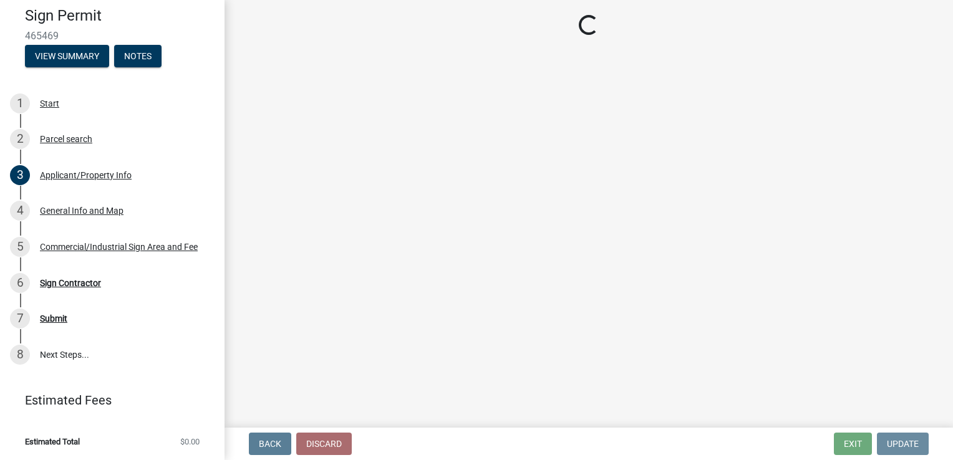
scroll to position [0, 0]
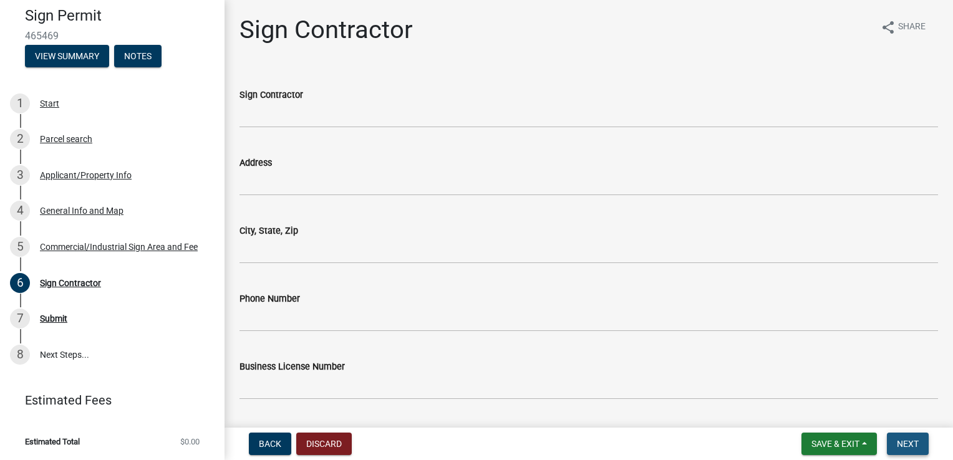
click at [896, 446] on span "Next" at bounding box center [907, 444] width 22 height 10
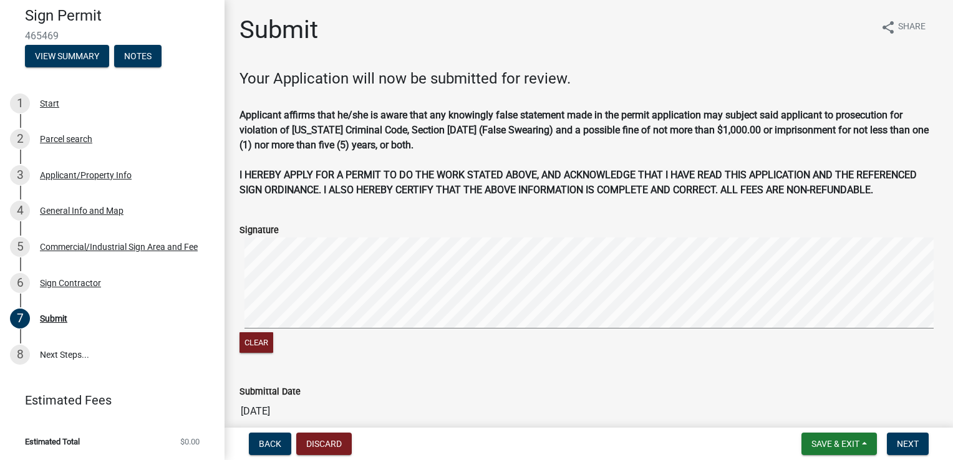
scroll to position [115, 0]
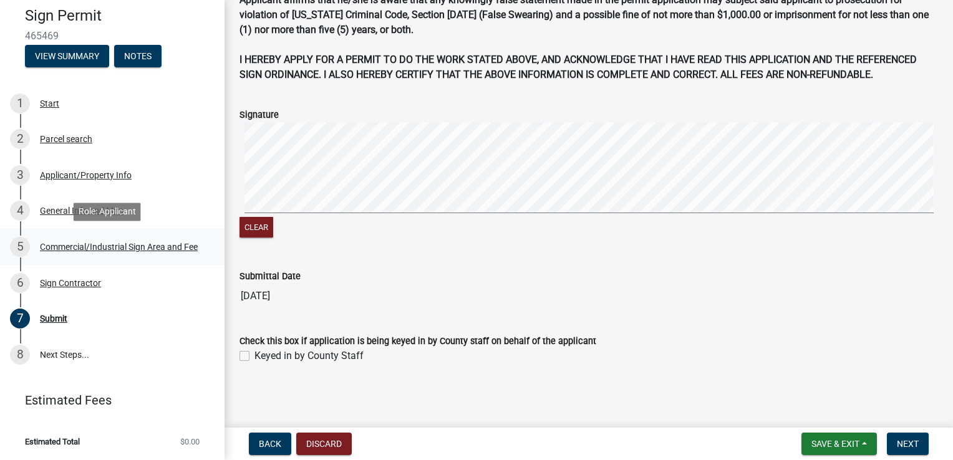
click at [60, 244] on div "Commercial/Industrial Sign Area and Fee" at bounding box center [119, 247] width 158 height 9
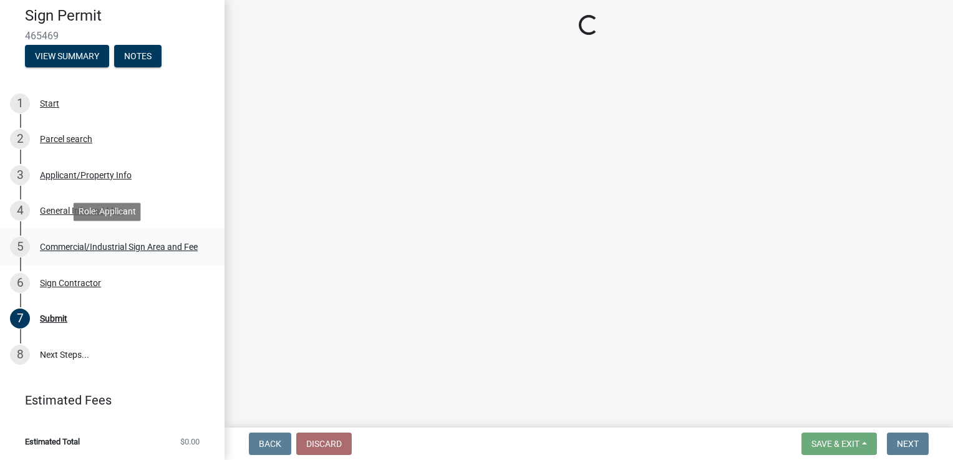
scroll to position [0, 0]
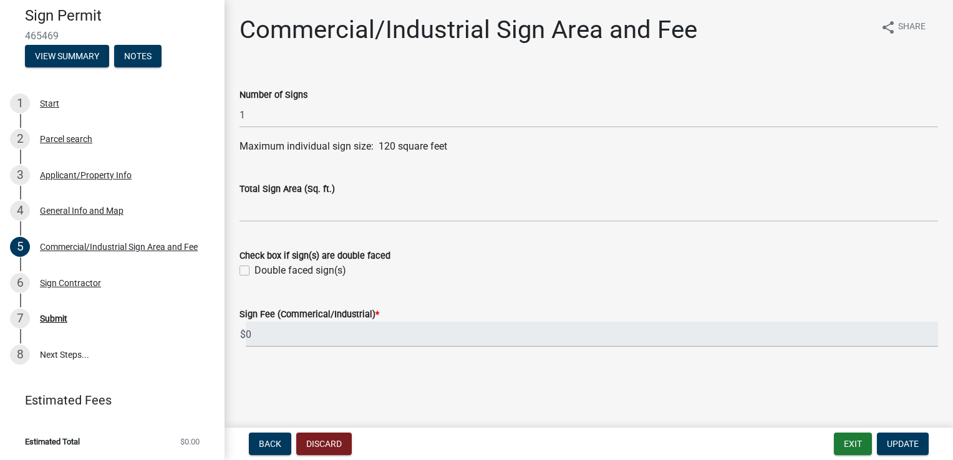
click at [254, 271] on label "Double faced sign(s)" at bounding box center [300, 270] width 92 height 15
click at [254, 271] on input "Double faced sign(s)" at bounding box center [258, 267] width 8 height 8
click at [254, 272] on label "Double faced sign(s)" at bounding box center [300, 270] width 92 height 15
click at [254, 271] on input "Double faced sign(s)" at bounding box center [258, 267] width 8 height 8
checkbox input "false"
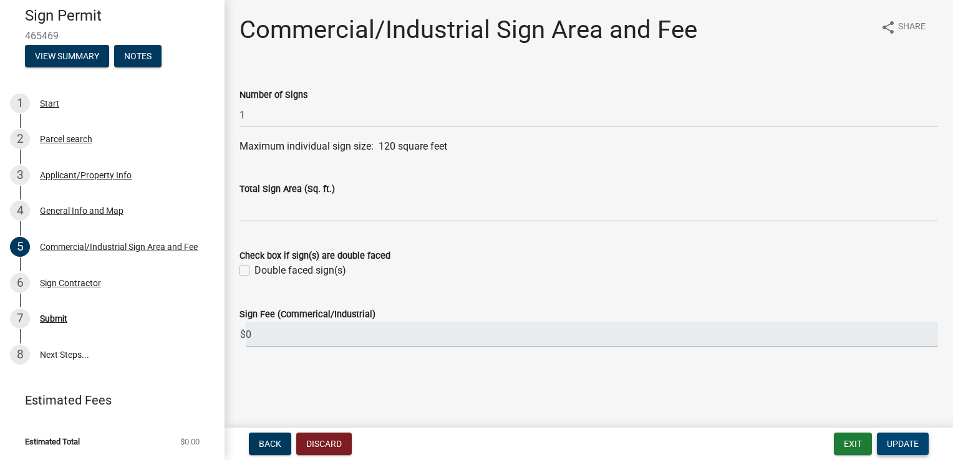
click at [907, 442] on span "Update" at bounding box center [903, 444] width 32 height 10
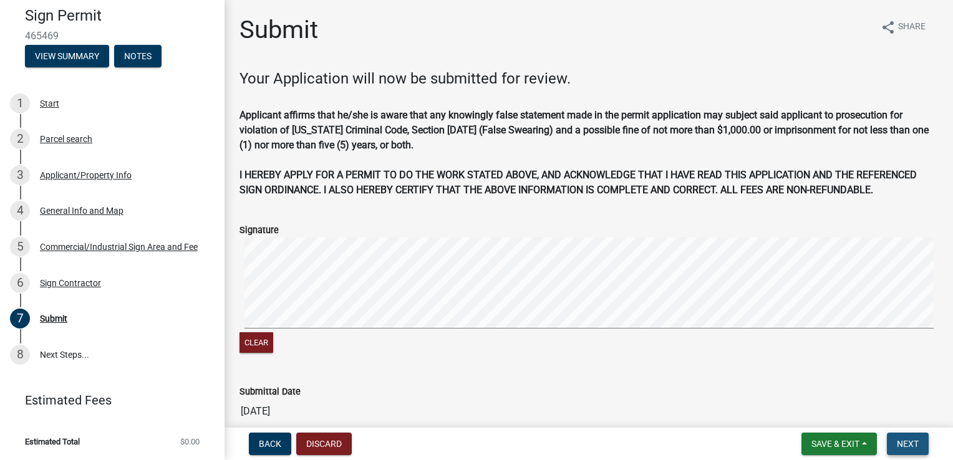
click at [905, 442] on span "Next" at bounding box center [907, 444] width 22 height 10
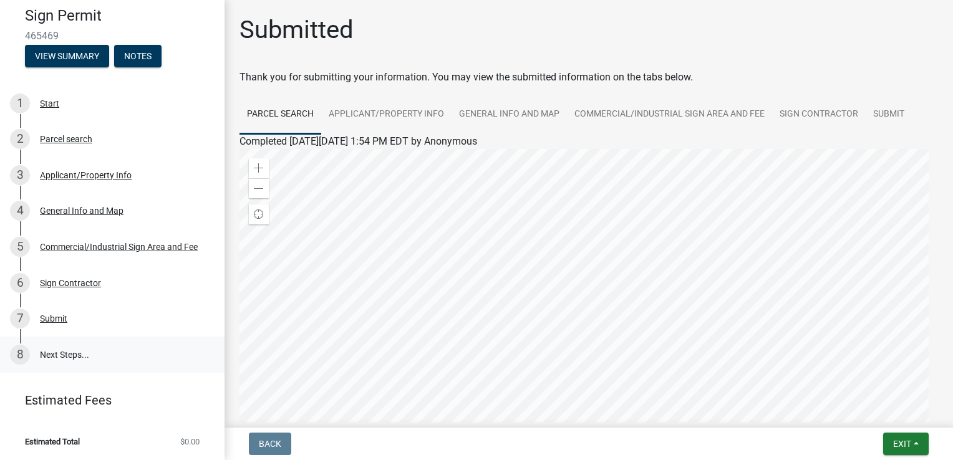
click at [57, 359] on link "8 Next Steps..." at bounding box center [112, 355] width 224 height 36
click at [49, 110] on div "1 Start" at bounding box center [107, 104] width 195 height 20
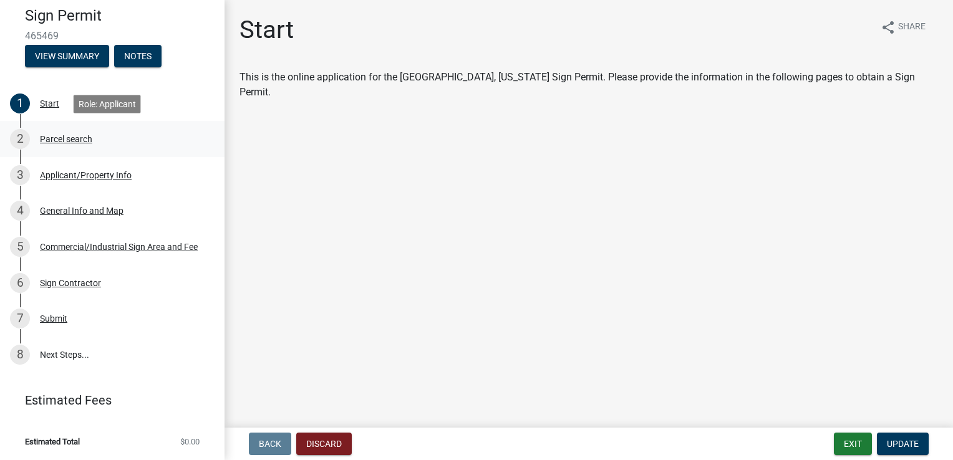
click at [66, 152] on link "2 Parcel search" at bounding box center [112, 139] width 224 height 36
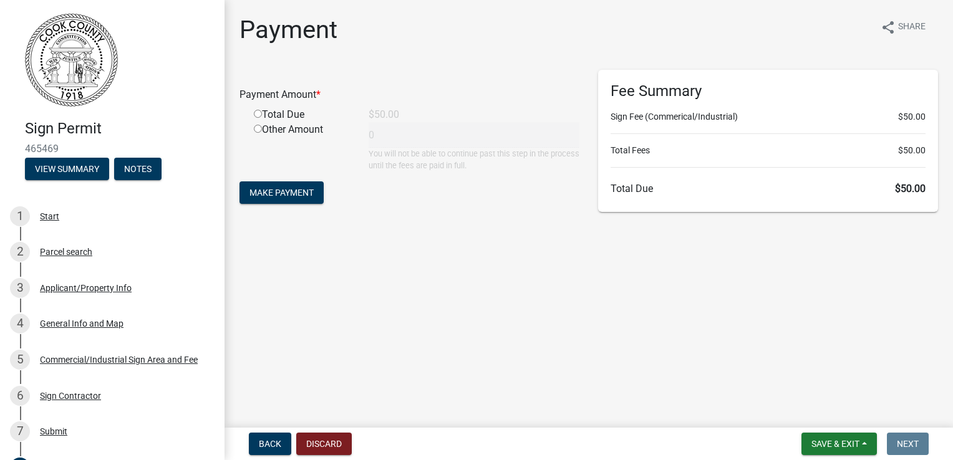
click at [257, 113] on input "radio" at bounding box center [258, 114] width 8 height 8
radio input "true"
type input "50"
click at [283, 188] on span "Make Payment" at bounding box center [281, 193] width 64 height 10
click at [257, 112] on input "radio" at bounding box center [258, 114] width 8 height 8
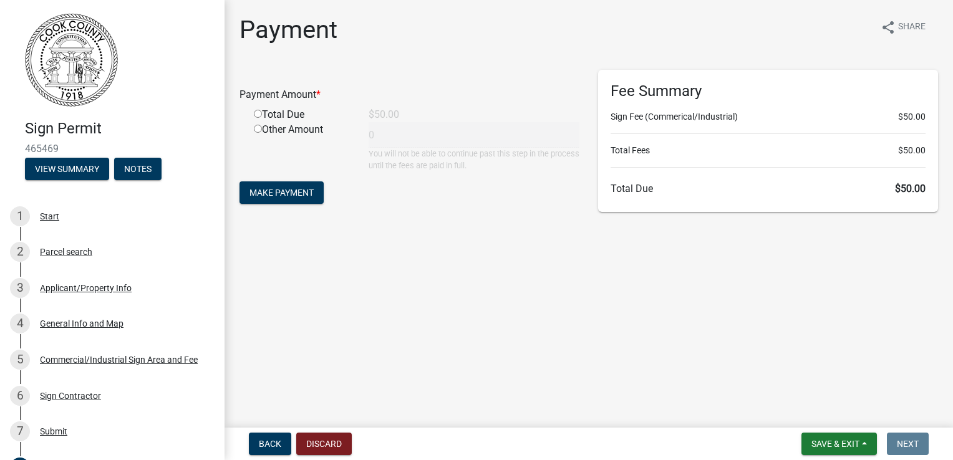
radio input "true"
type input "50"
click at [297, 189] on span "Make Payment" at bounding box center [281, 193] width 64 height 10
